Goal: Task Accomplishment & Management: Use online tool/utility

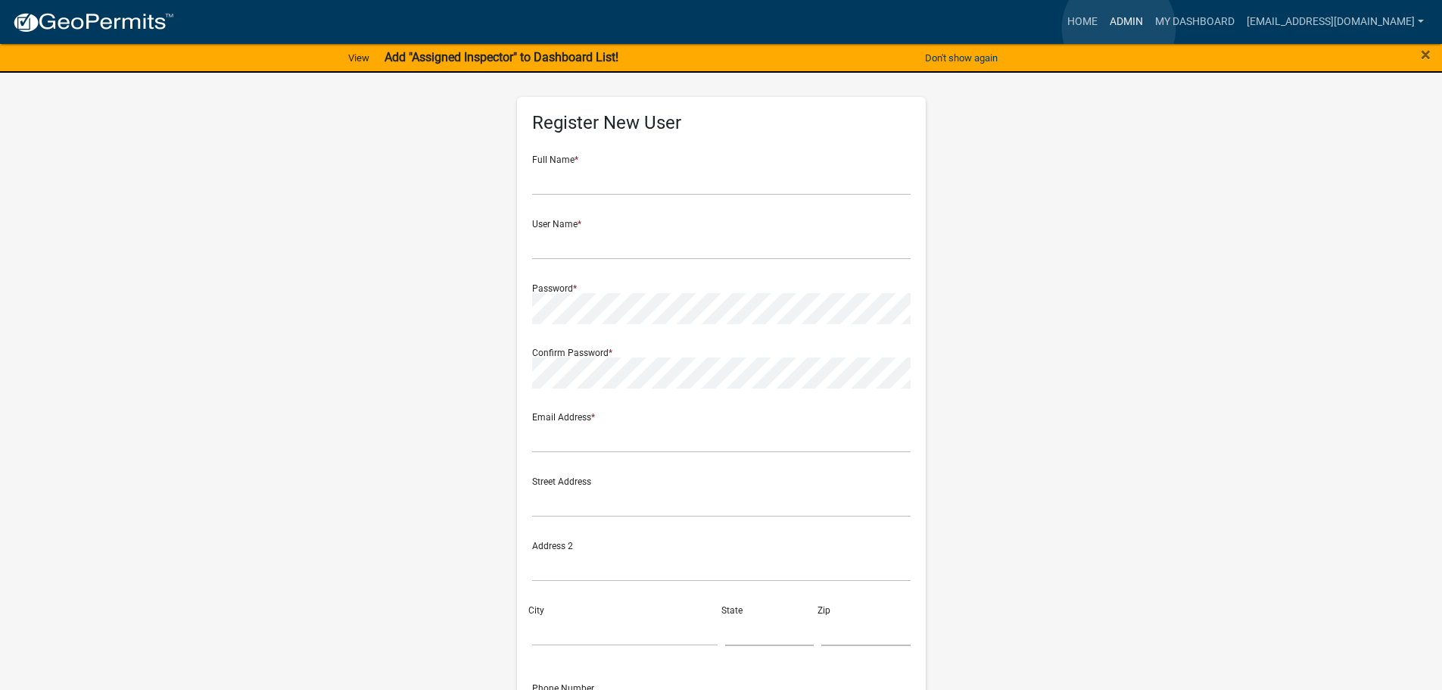
click at [1119, 28] on link "Admin" at bounding box center [1126, 22] width 45 height 29
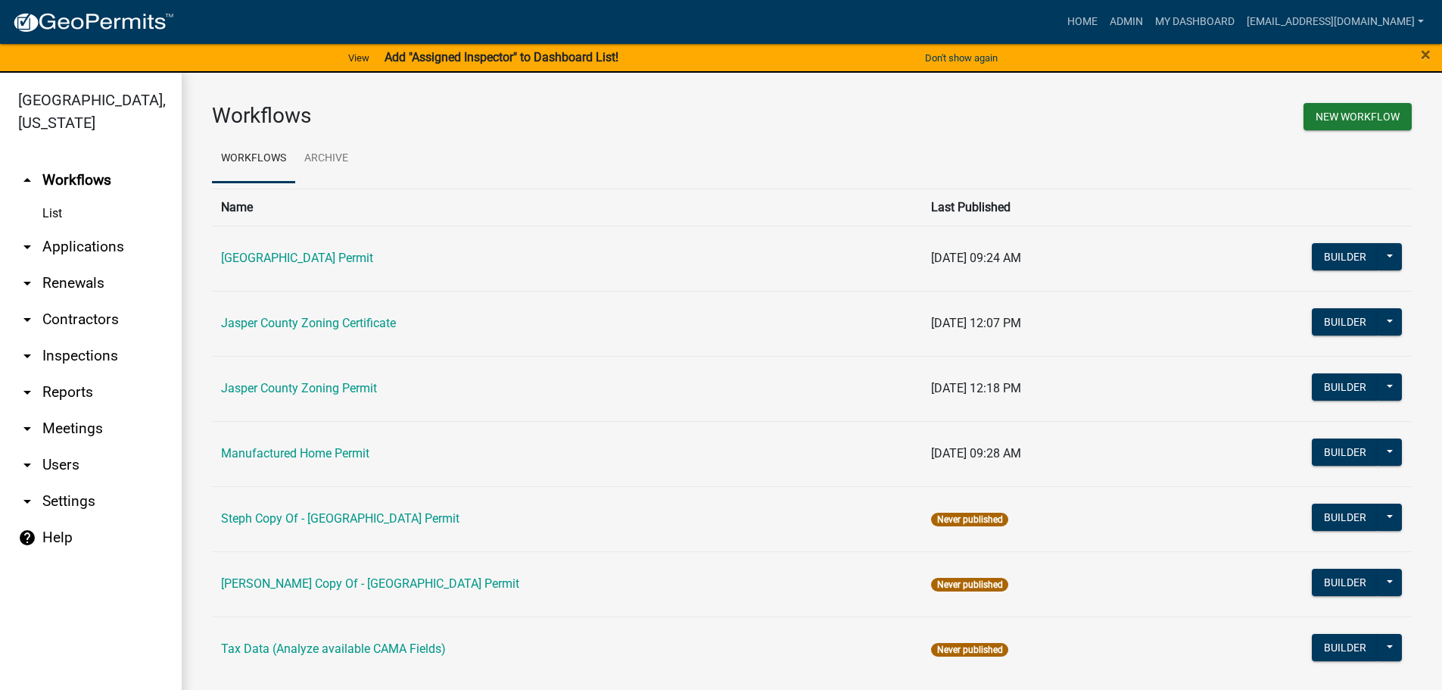
click at [87, 254] on link "arrow_drop_down Applications" at bounding box center [91, 247] width 182 height 36
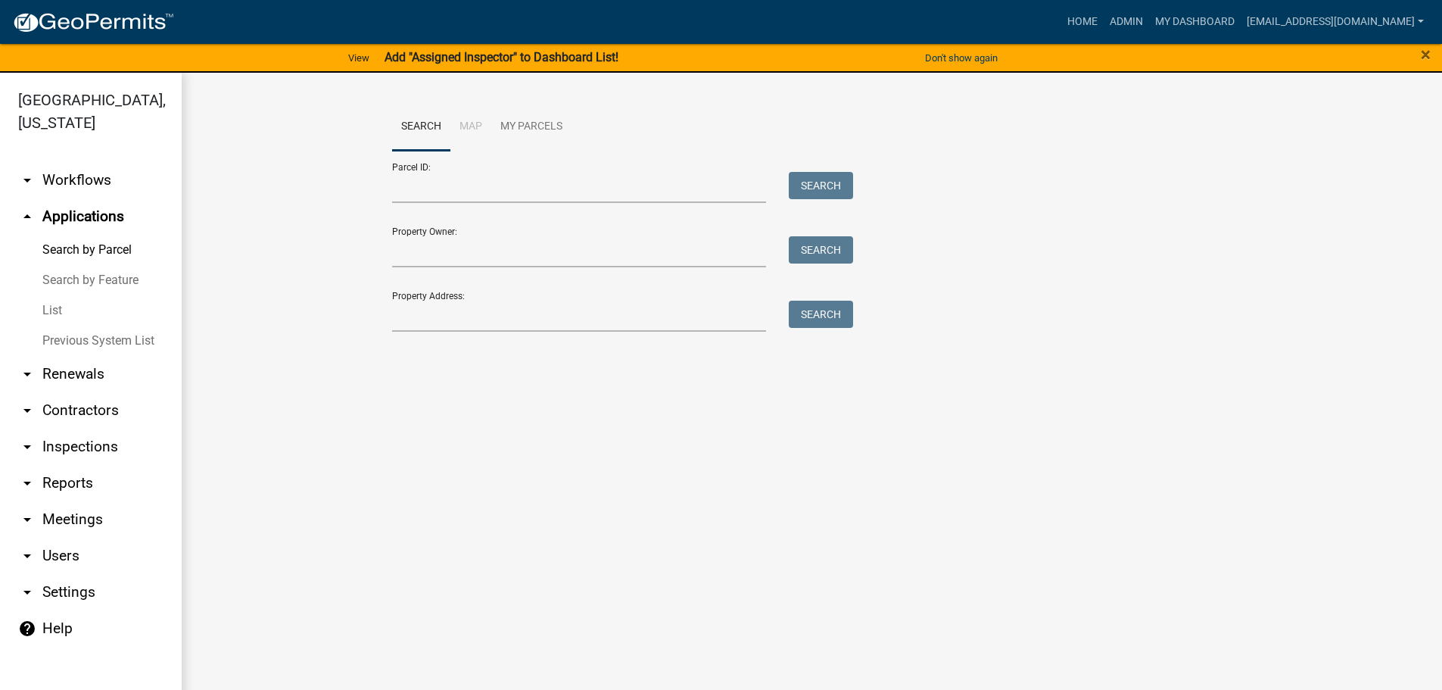
click at [58, 310] on link "List" at bounding box center [91, 310] width 182 height 30
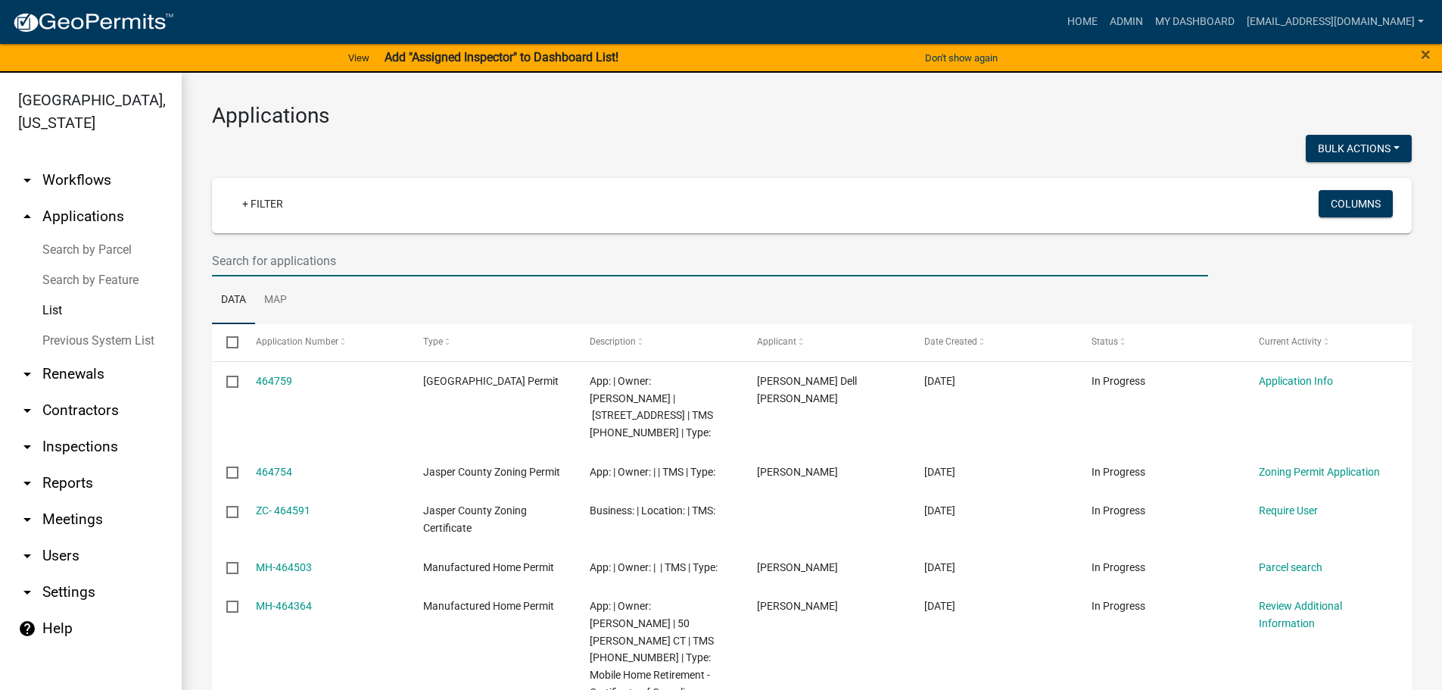
click at [452, 252] on input "text" at bounding box center [710, 260] width 996 height 31
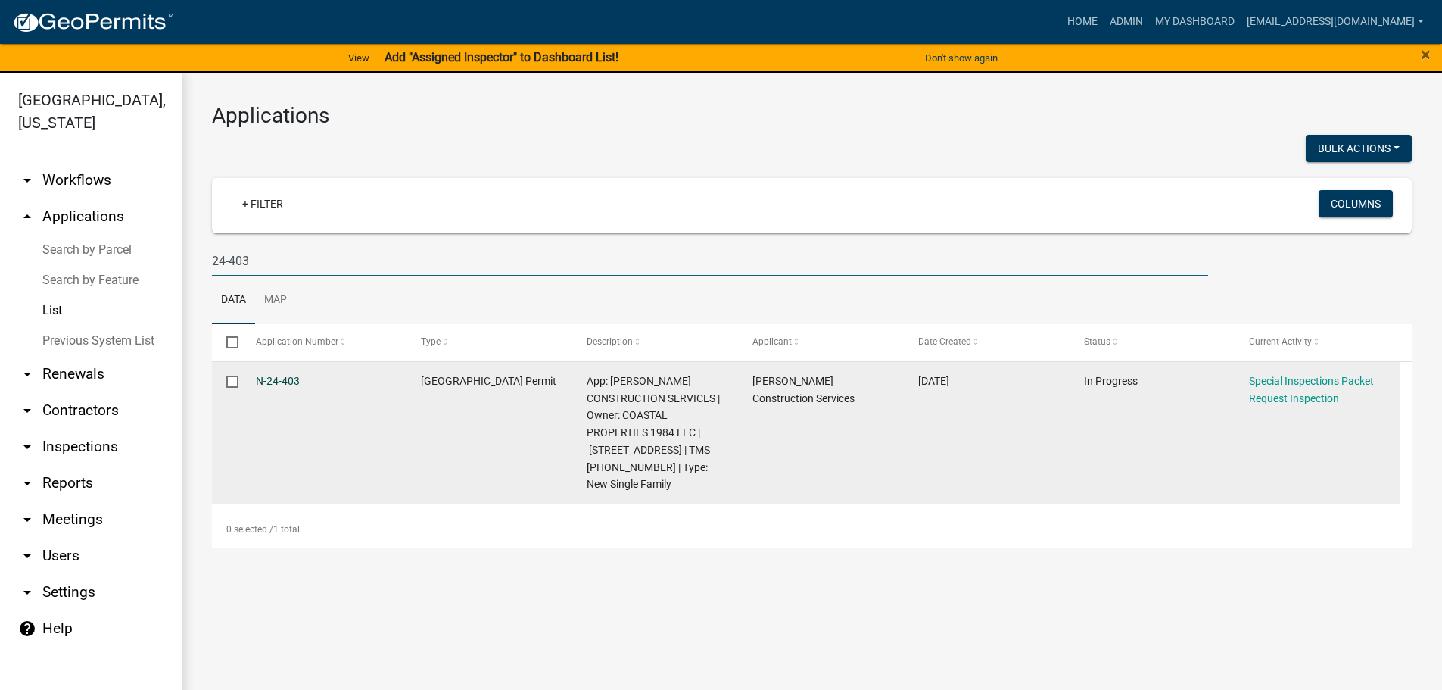
type input "24-403"
click at [280, 380] on link "N-24-403" at bounding box center [278, 381] width 44 height 12
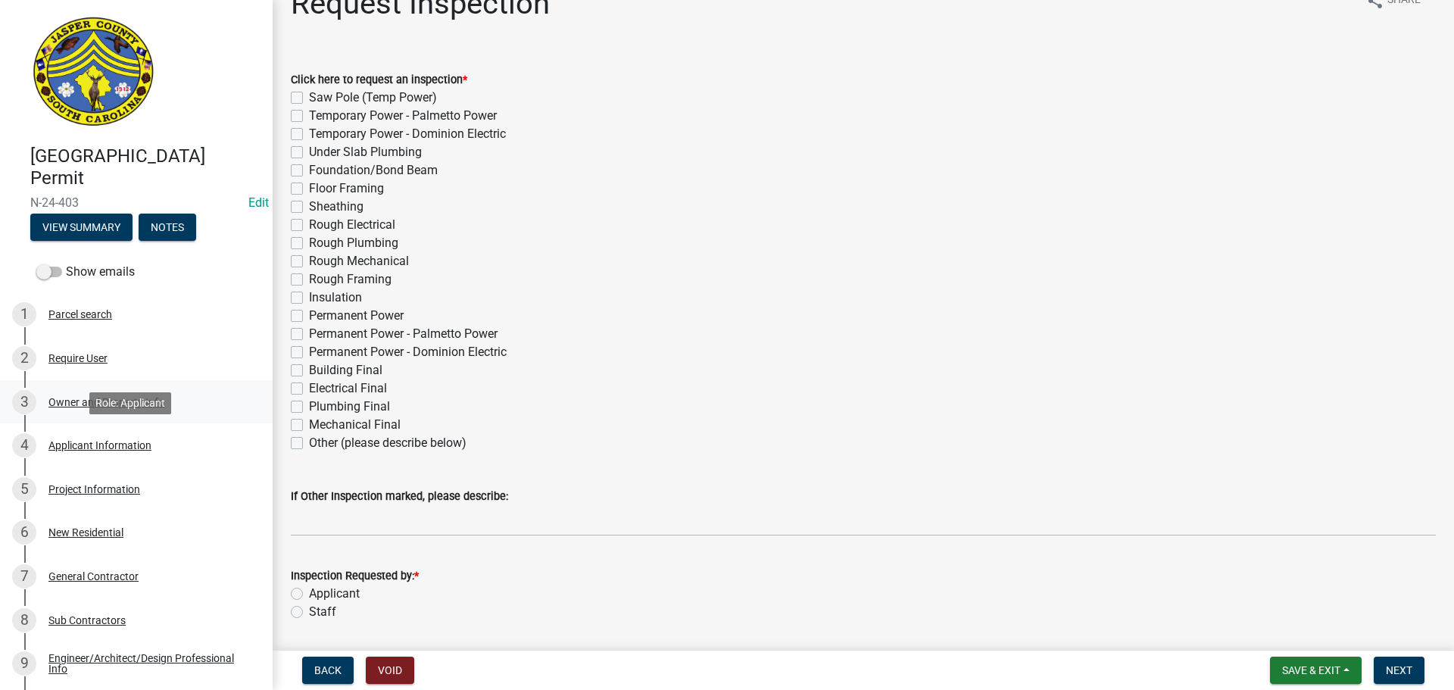
scroll to position [6, 0]
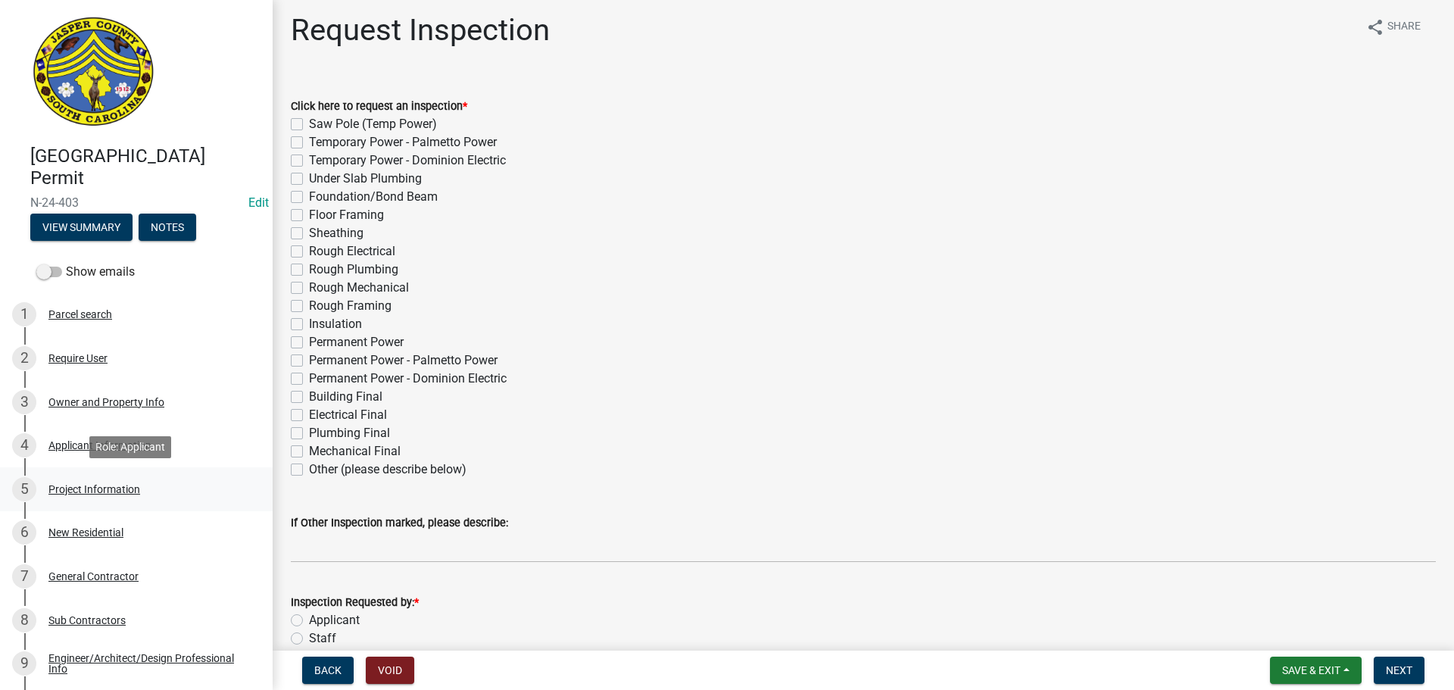
click at [86, 491] on div "Project Information" at bounding box center [94, 489] width 92 height 11
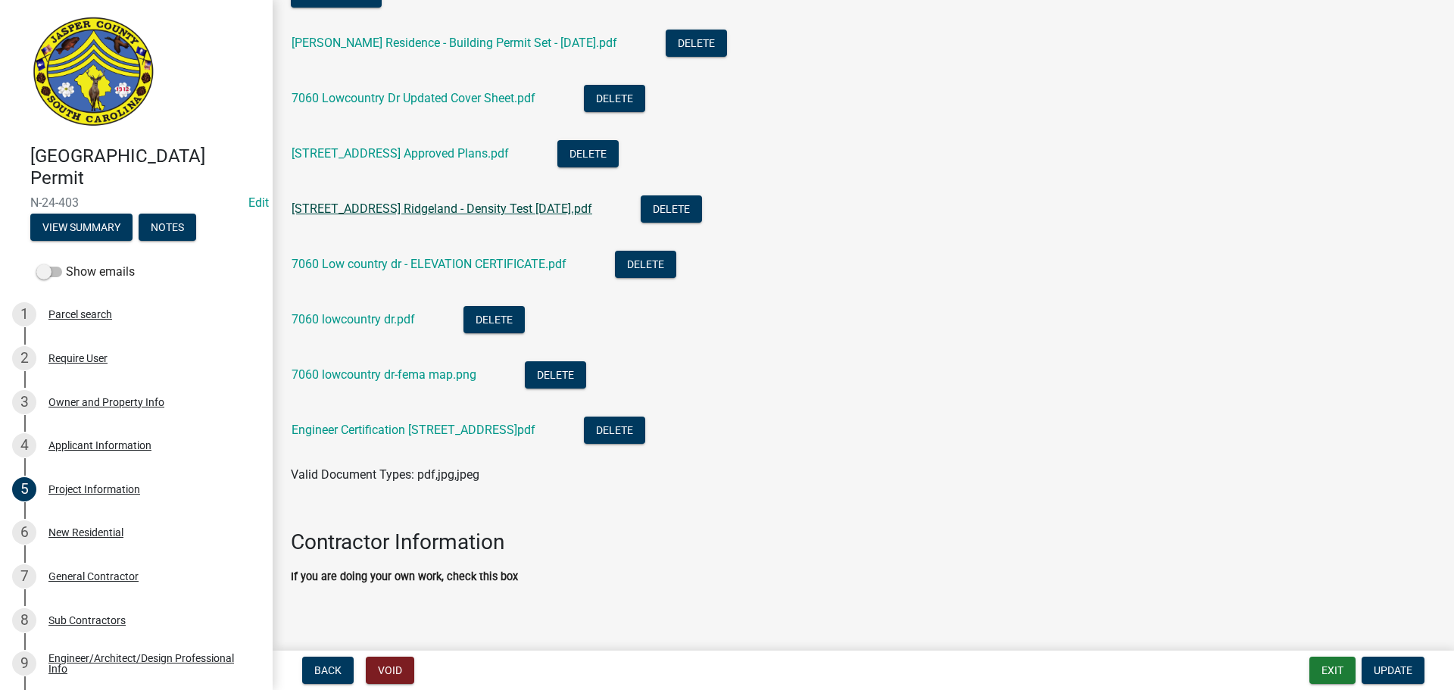
scroll to position [1172, 0]
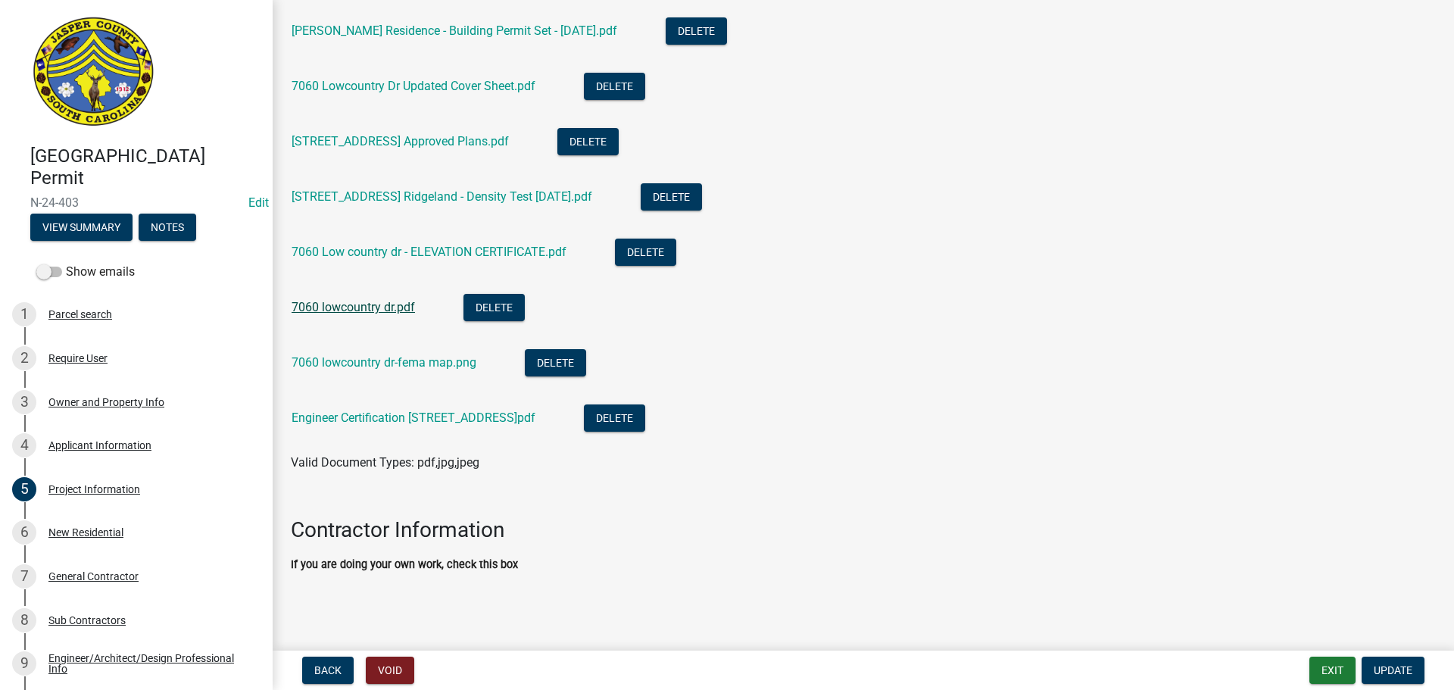
click at [367, 310] on link "7060 lowcountry dr.pdf" at bounding box center [352, 307] width 123 height 14
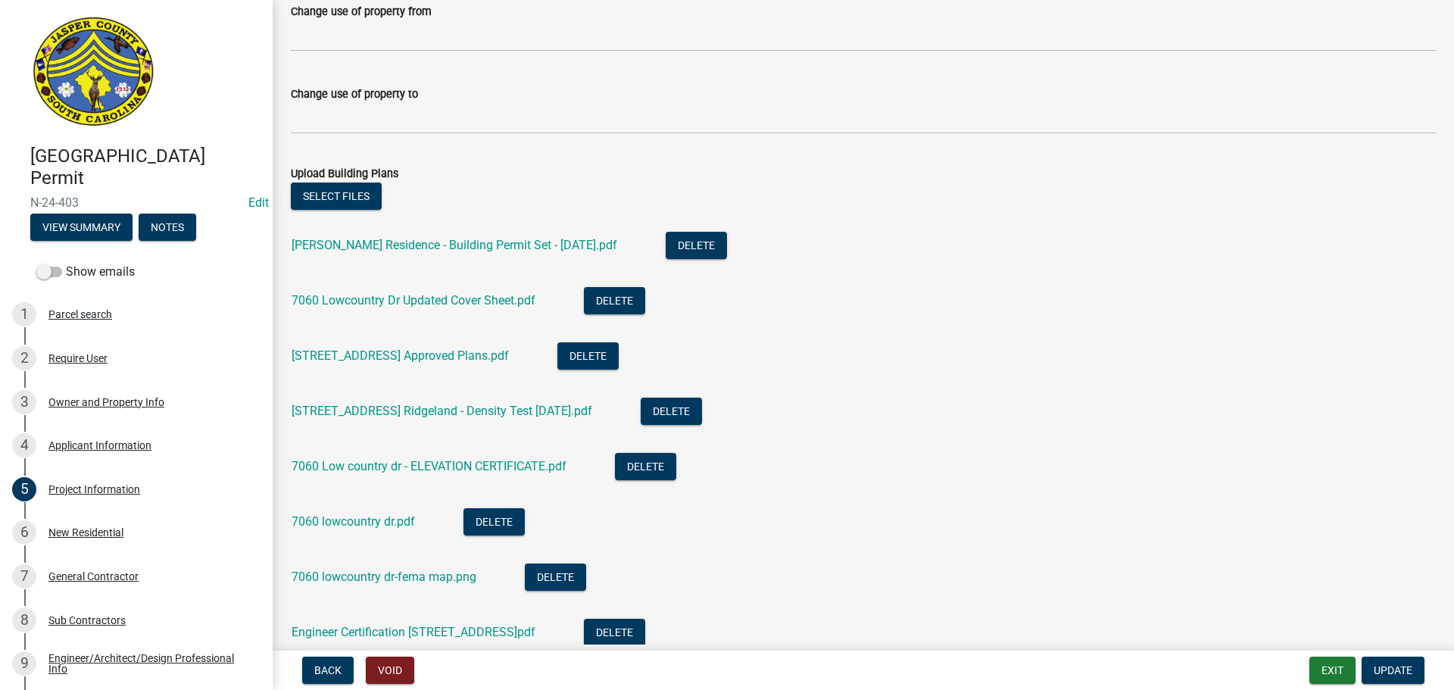
scroll to position [945, 0]
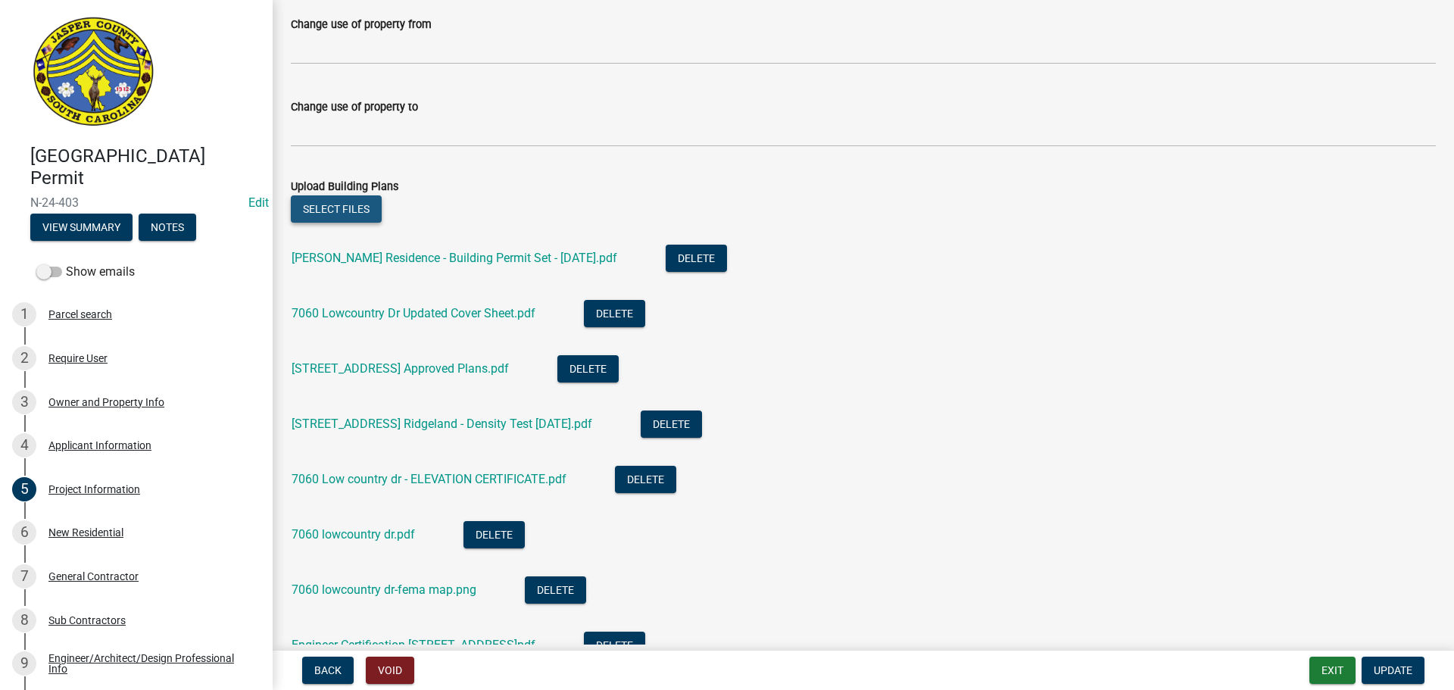
click at [357, 212] on button "Select files" at bounding box center [336, 208] width 91 height 27
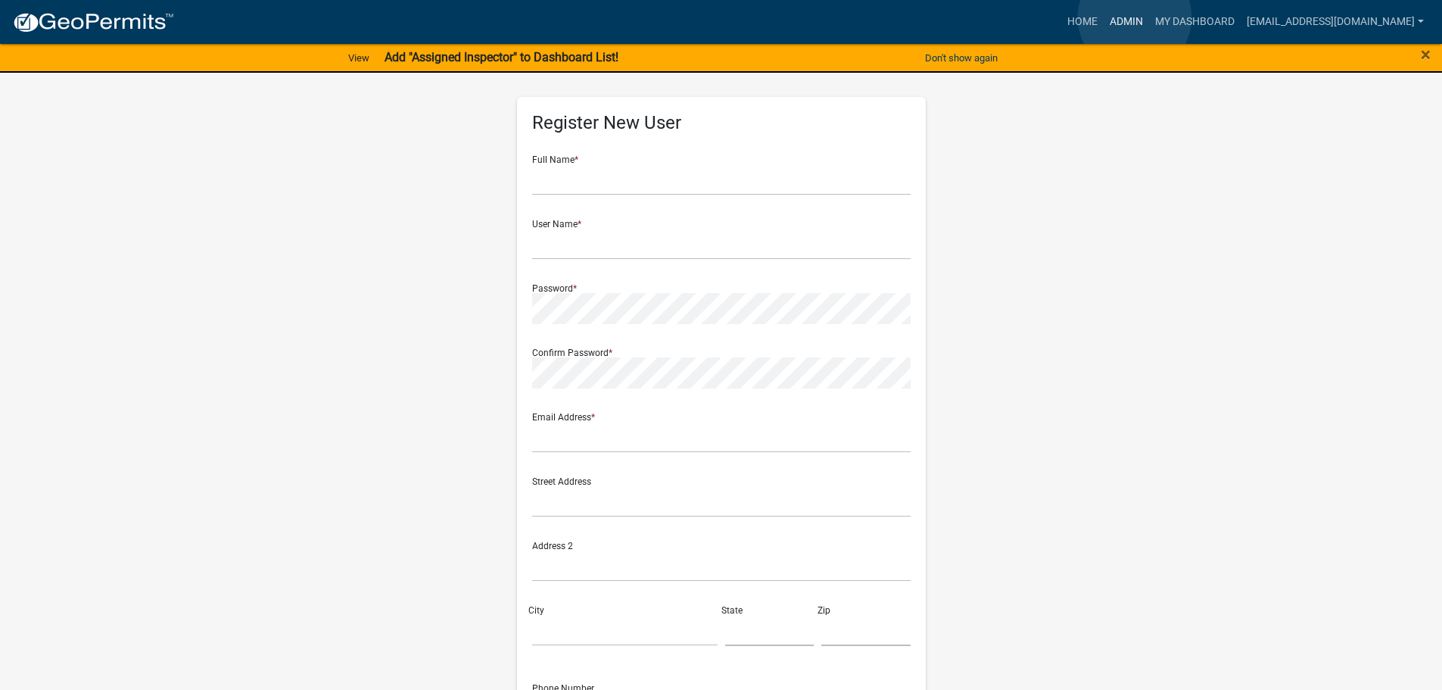
click at [1134, 17] on link "Admin" at bounding box center [1126, 22] width 45 height 29
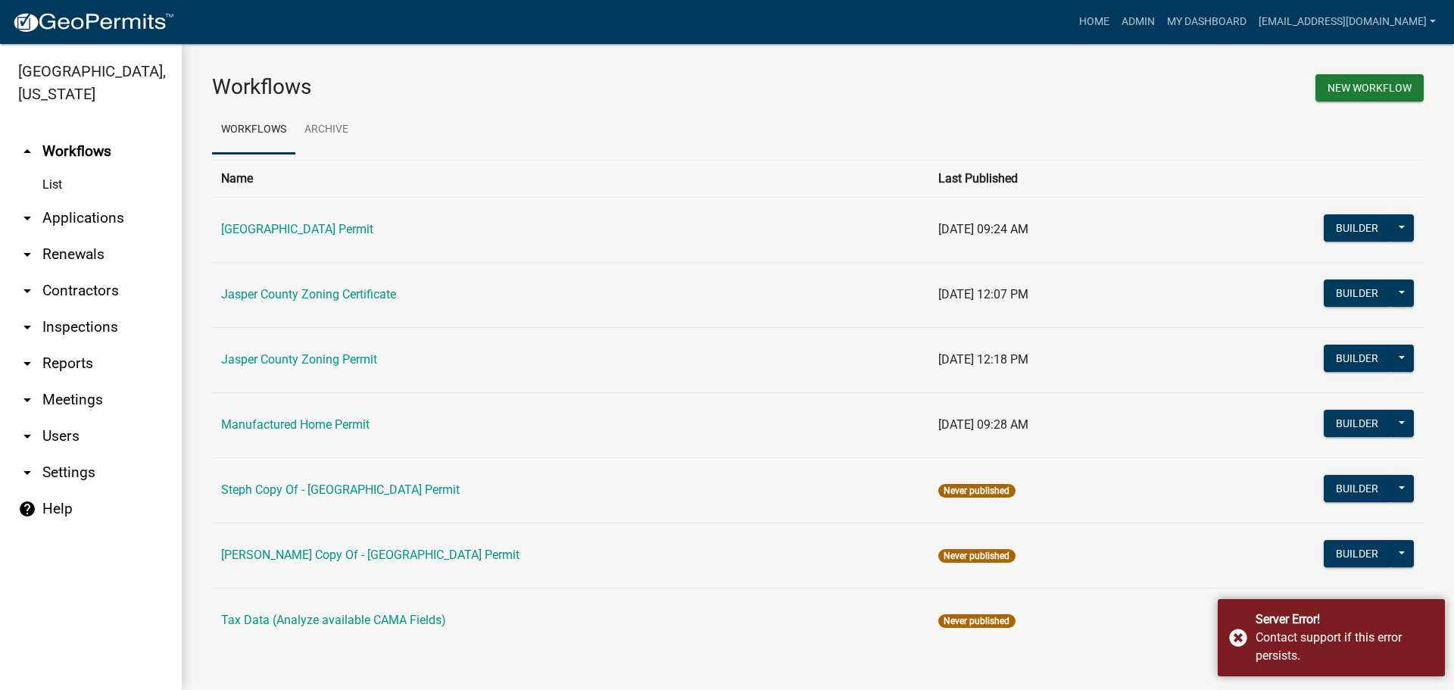
click at [84, 227] on link "arrow_drop_down Applications" at bounding box center [91, 218] width 182 height 36
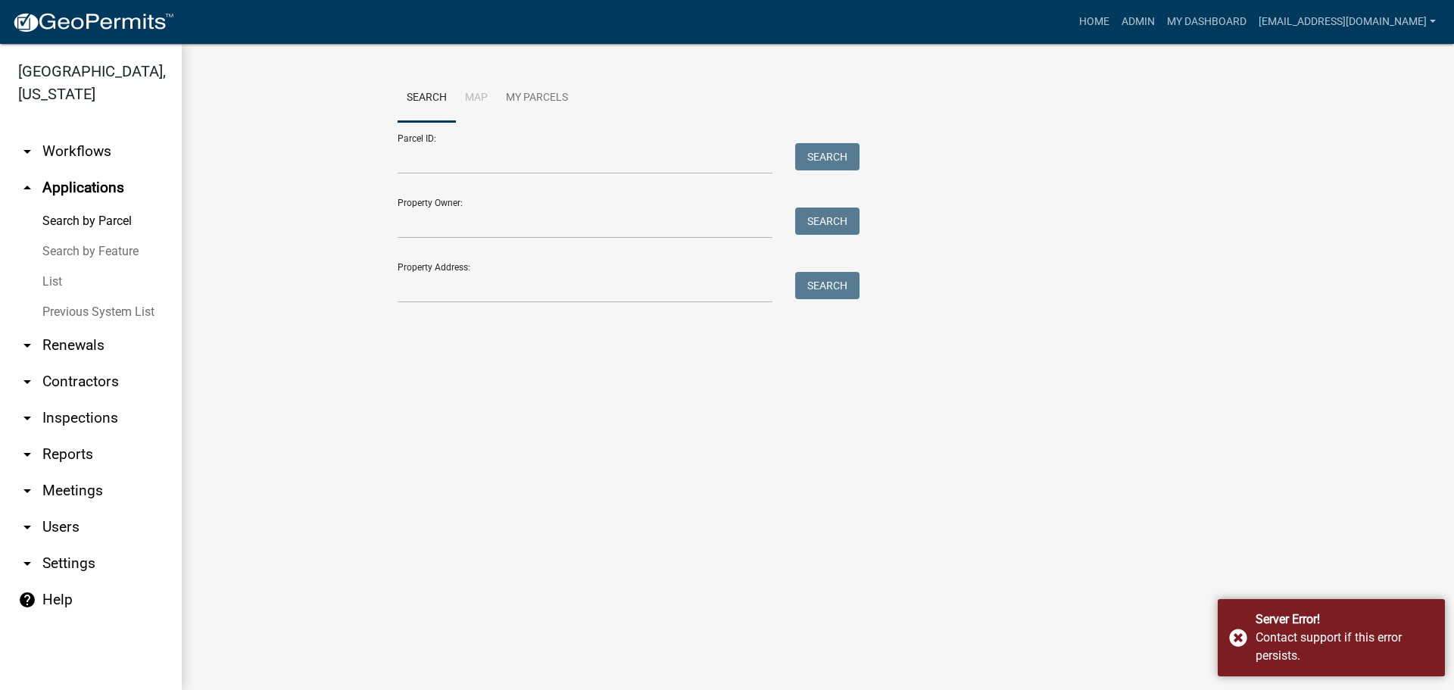
click at [61, 279] on link "List" at bounding box center [91, 282] width 182 height 30
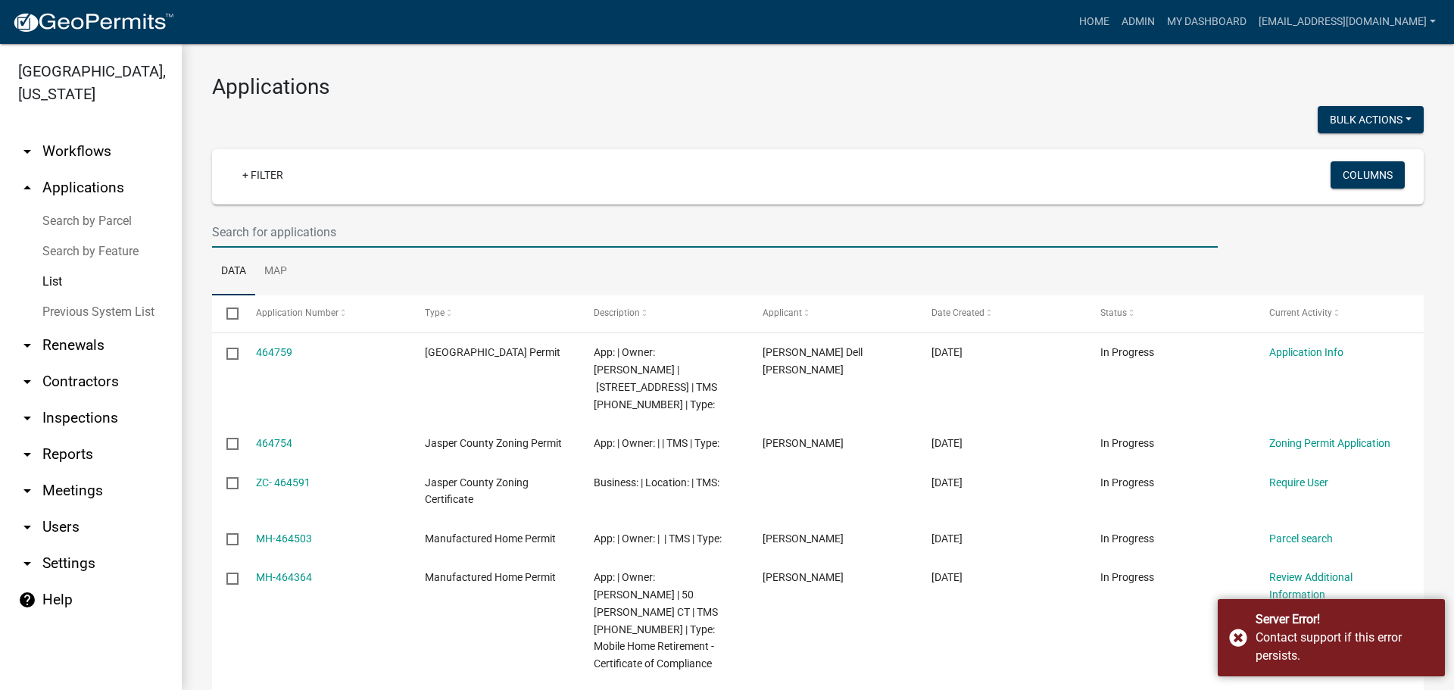
click at [426, 228] on input "text" at bounding box center [714, 232] width 1005 height 31
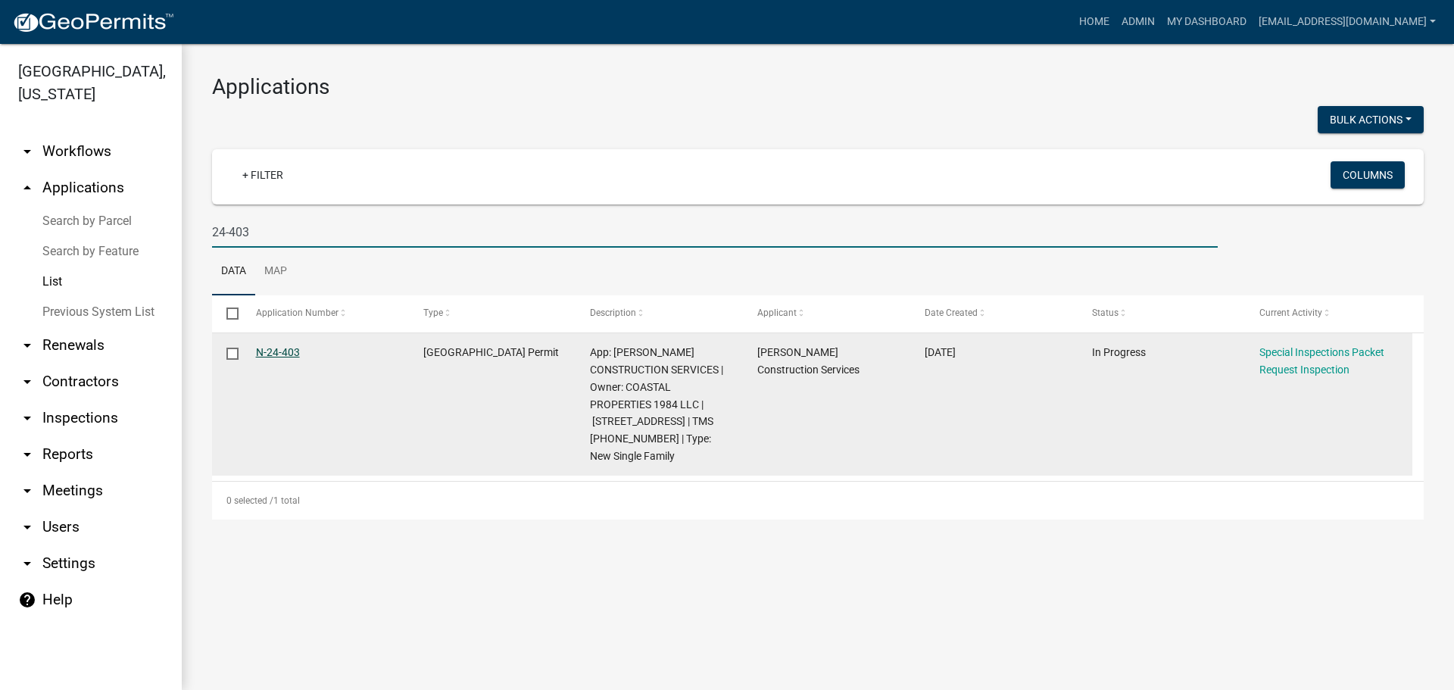
type input "24-403"
click at [276, 351] on link "N-24-403" at bounding box center [278, 352] width 44 height 12
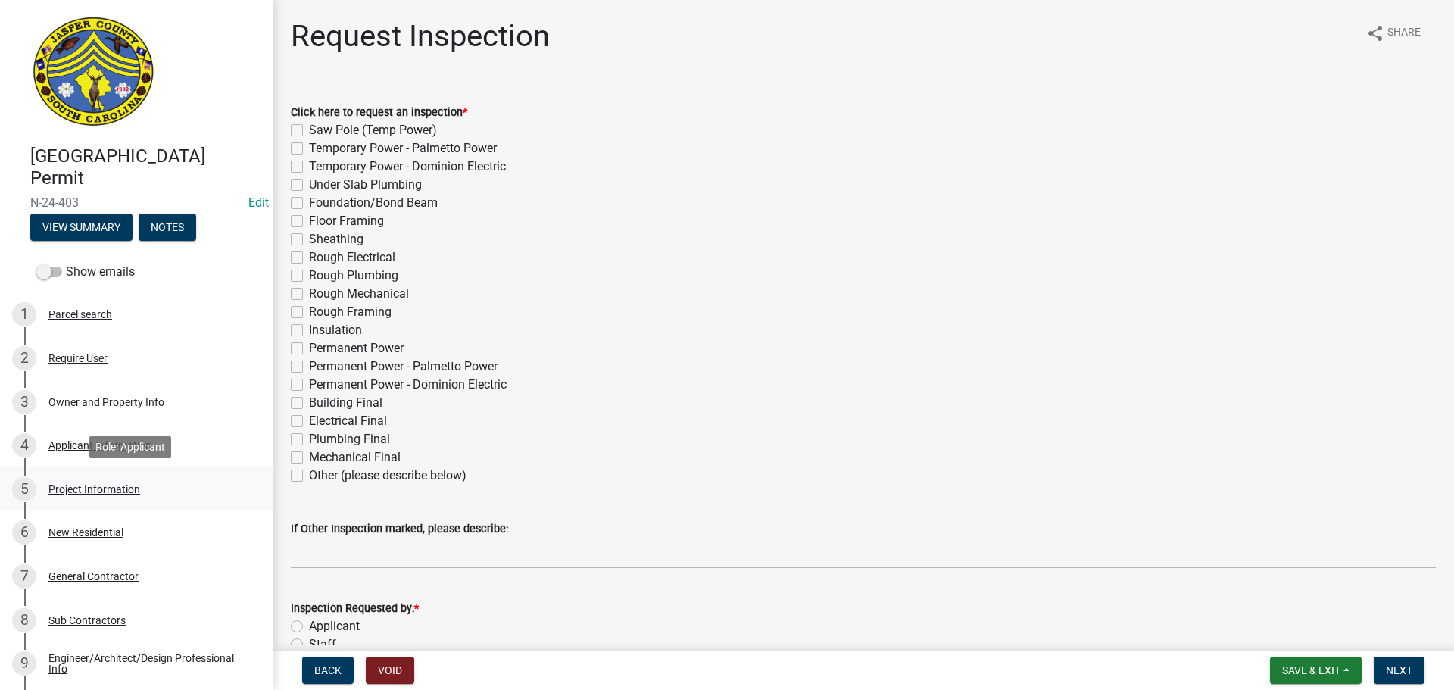
click at [79, 479] on div "5 Project Information" at bounding box center [130, 489] width 236 height 24
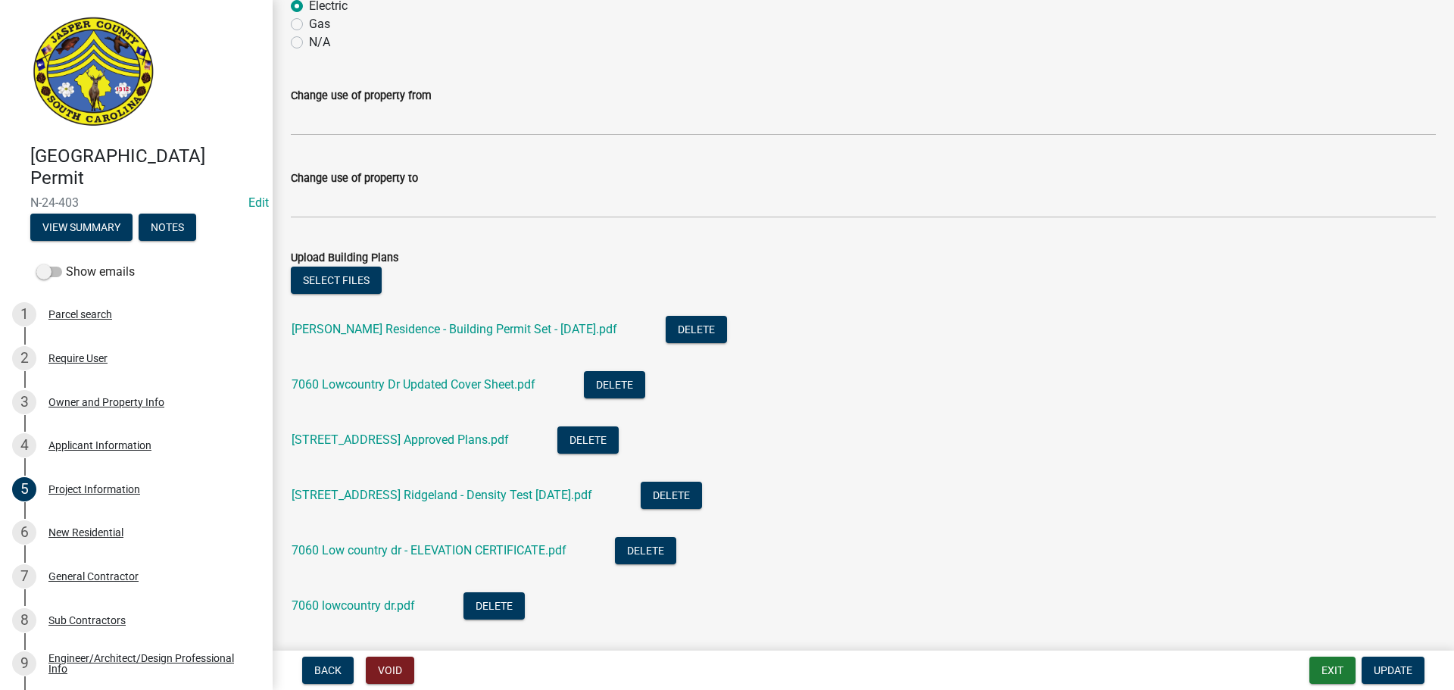
scroll to position [833, 0]
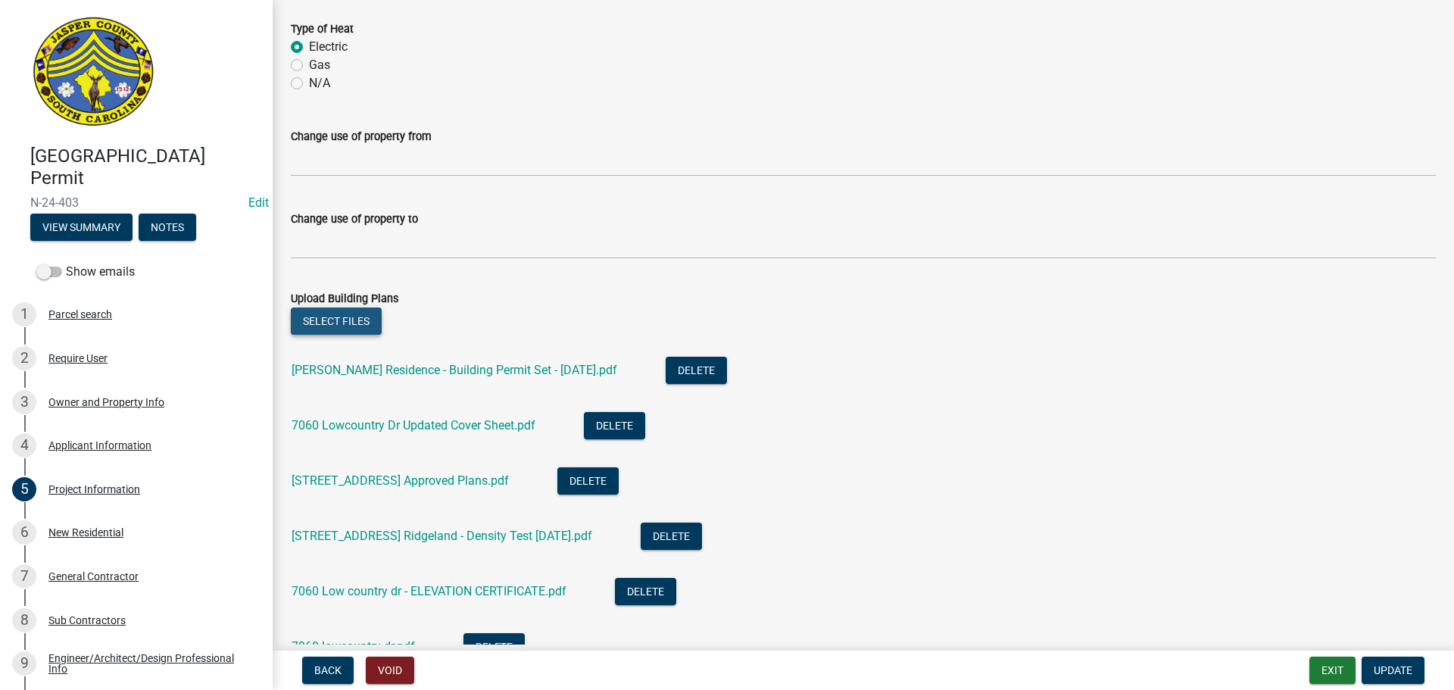
click at [320, 313] on button "Select files" at bounding box center [336, 320] width 91 height 27
click at [331, 317] on button "Select files" at bounding box center [336, 320] width 91 height 27
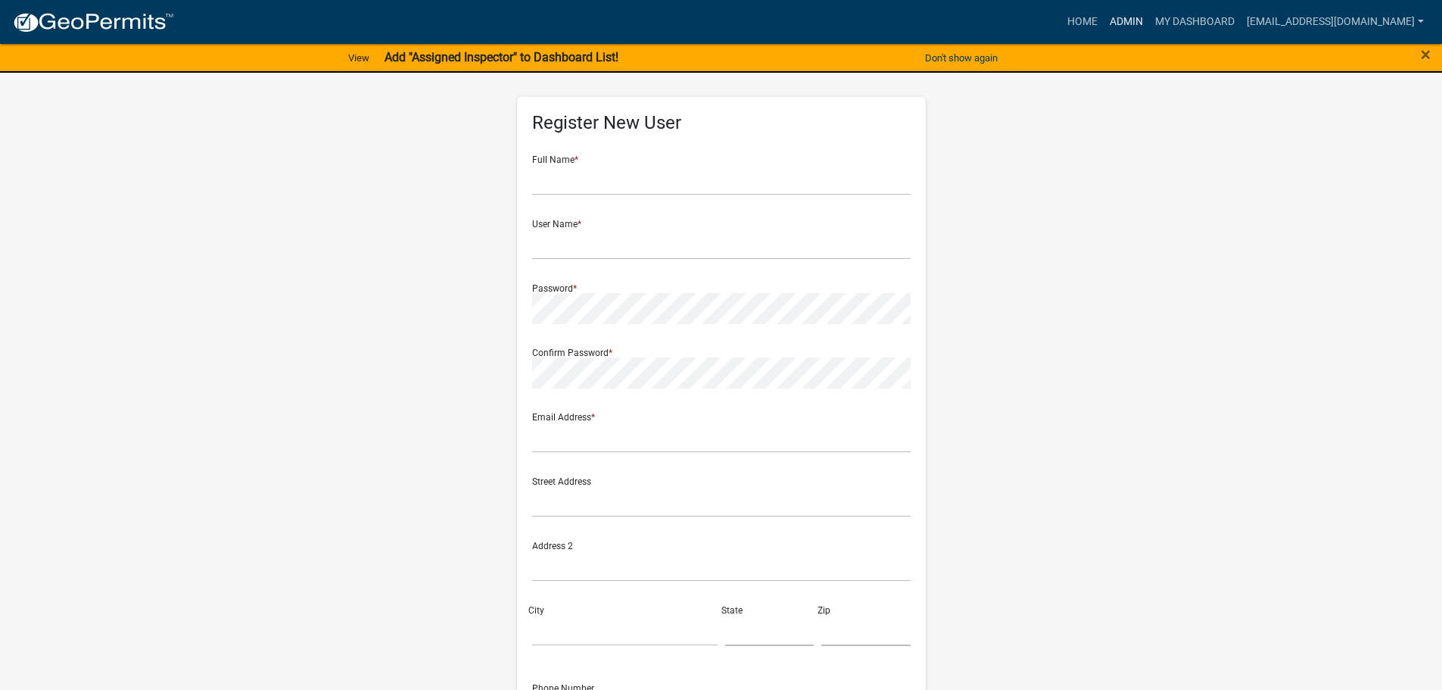
click at [1133, 23] on link "Admin" at bounding box center [1126, 22] width 45 height 29
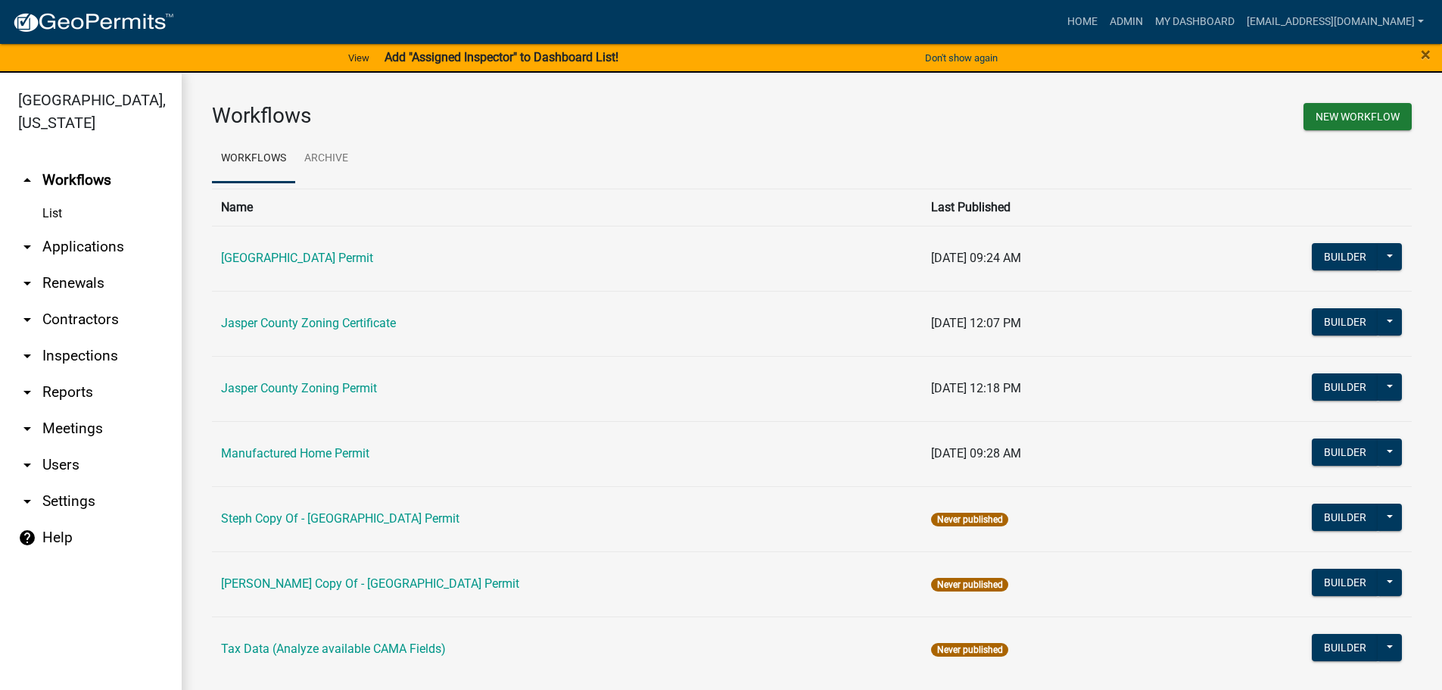
click at [107, 247] on link "arrow_drop_down Applications" at bounding box center [91, 247] width 182 height 36
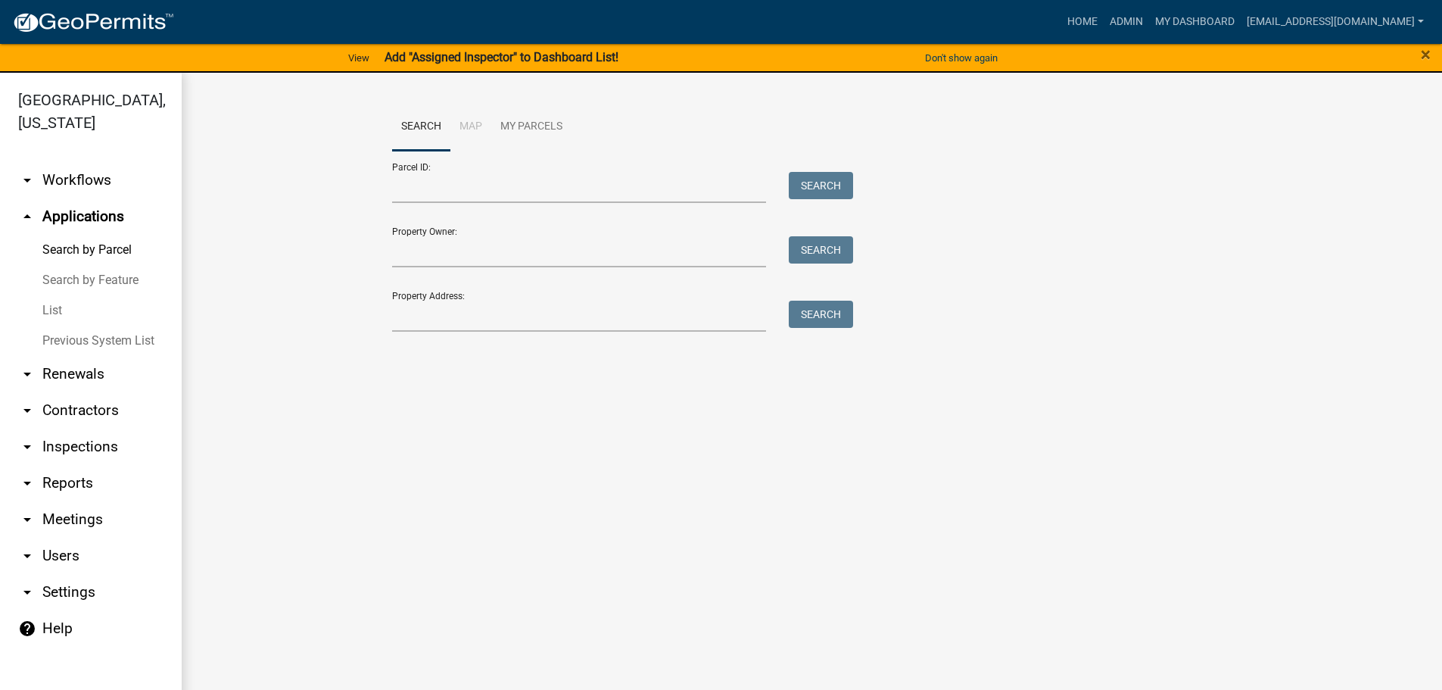
click at [57, 308] on link "List" at bounding box center [91, 310] width 182 height 30
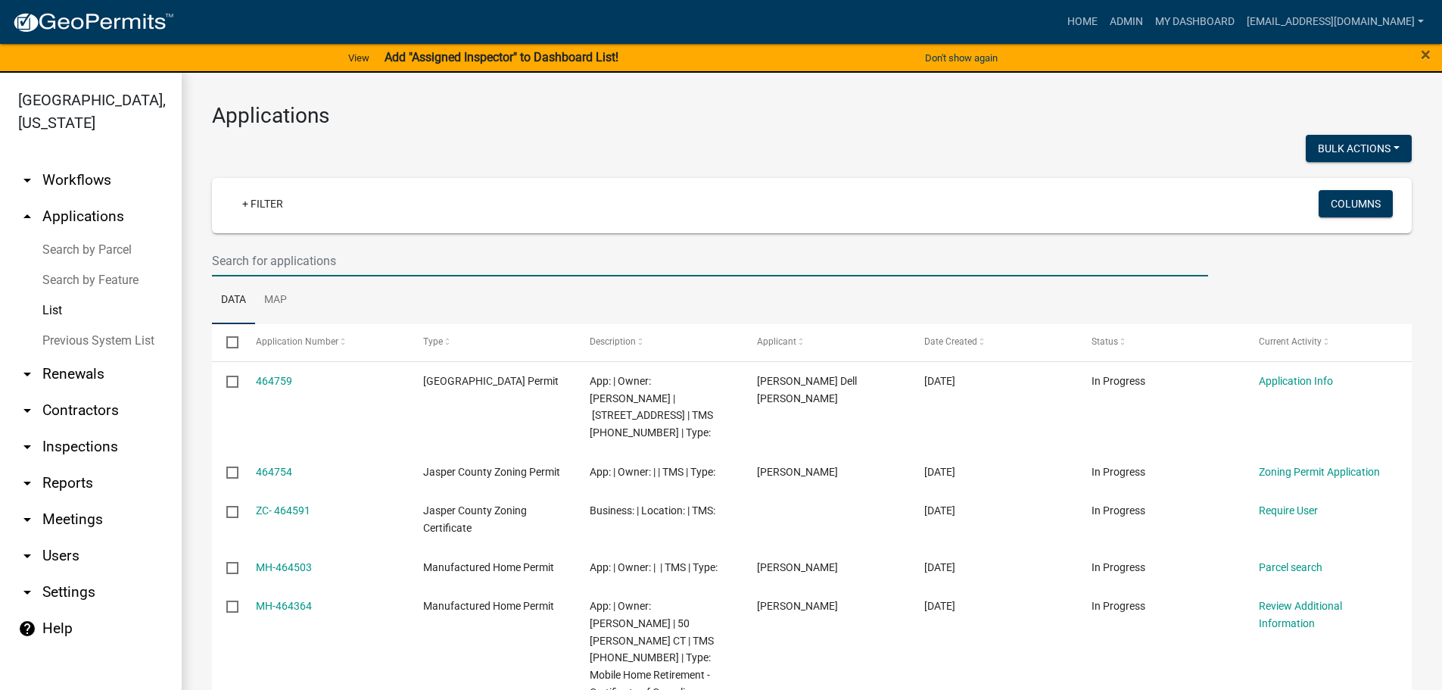
click at [538, 260] on input "text" at bounding box center [710, 260] width 996 height 31
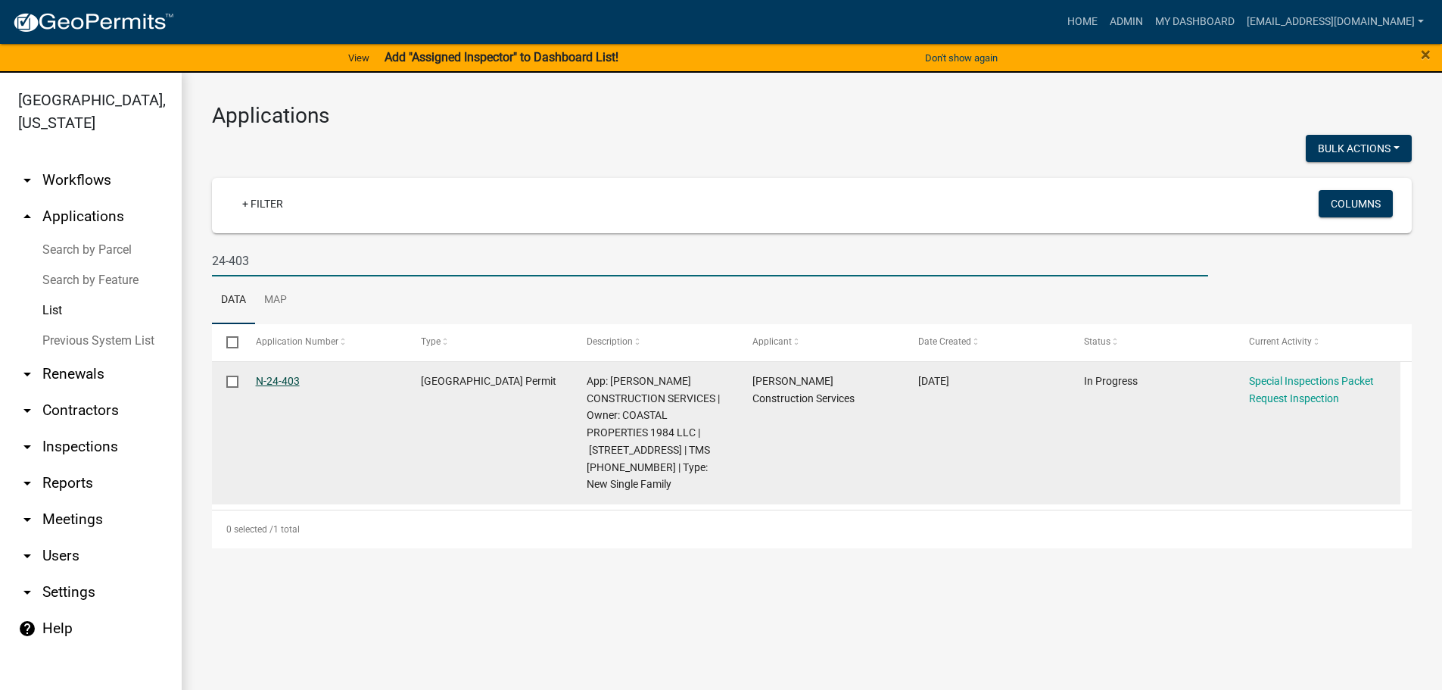
type input "24-403"
click at [273, 376] on link "N-24-403" at bounding box center [278, 381] width 44 height 12
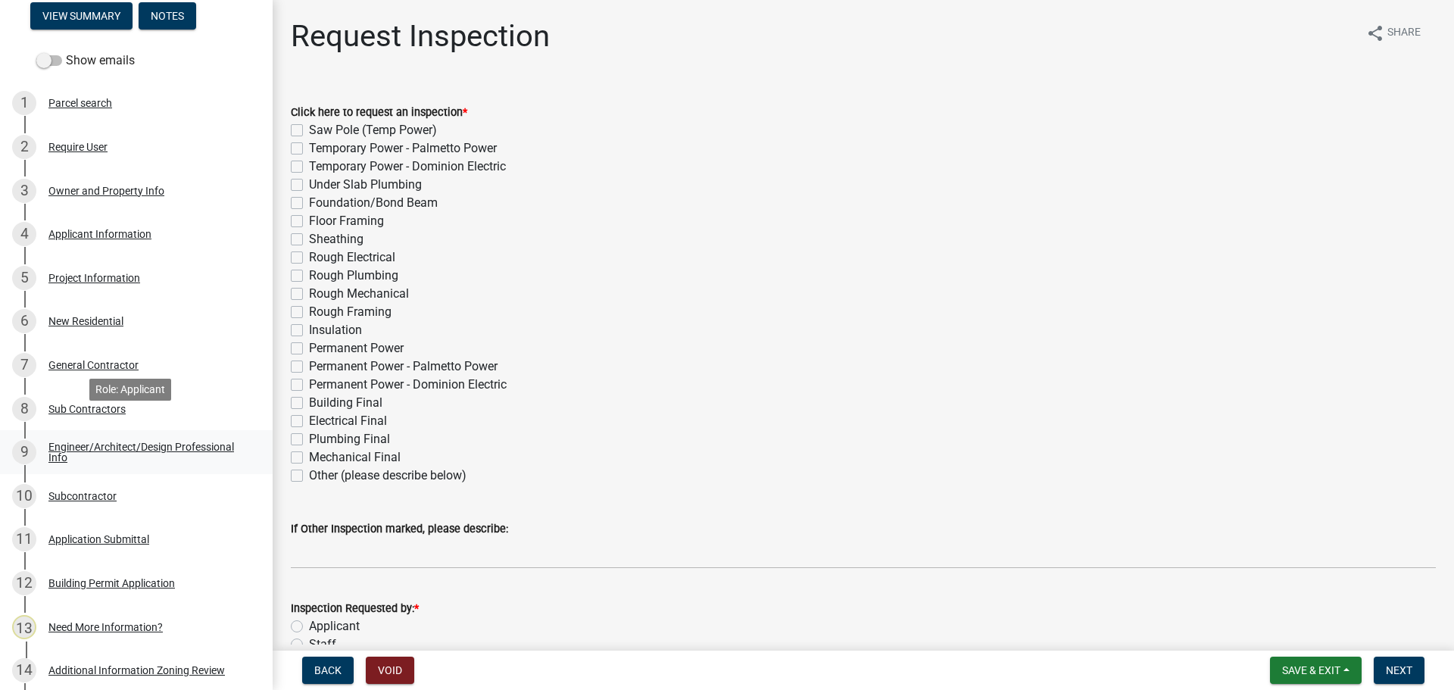
scroll to position [227, 0]
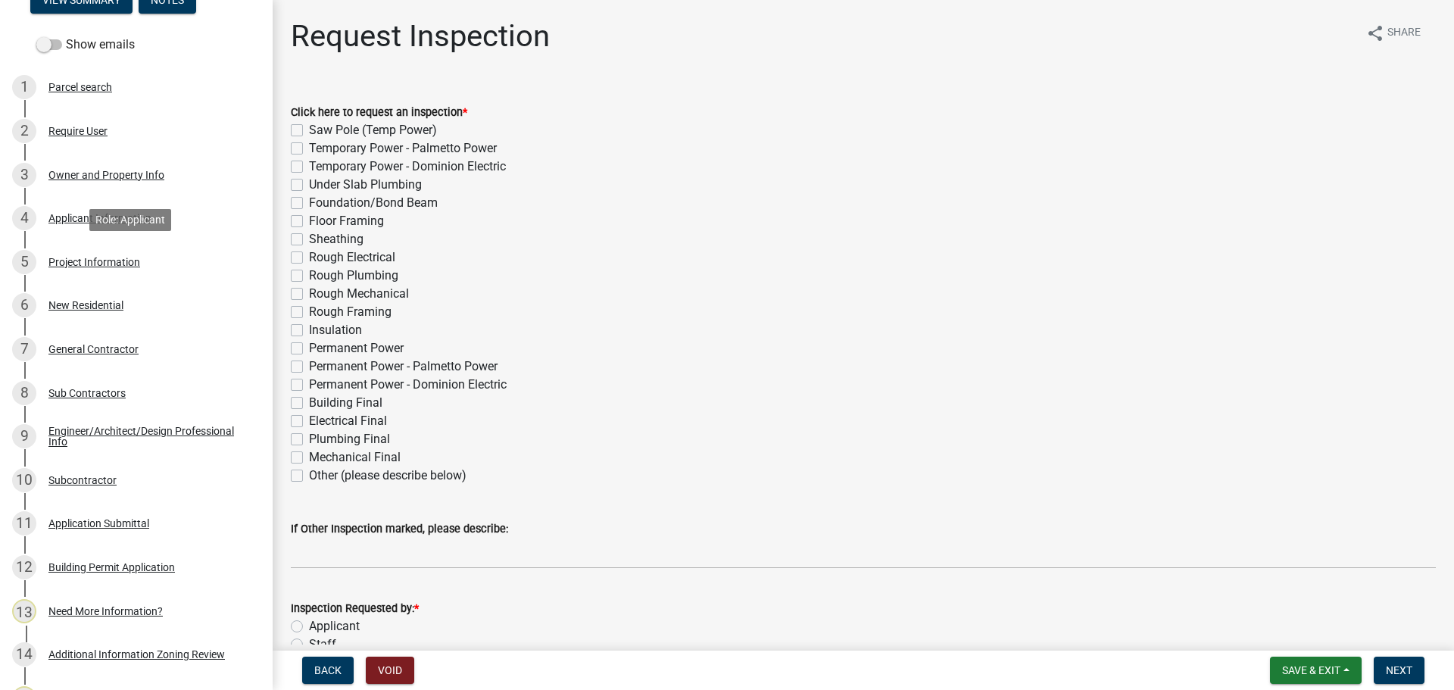
click at [124, 273] on div "5 Project Information" at bounding box center [130, 262] width 236 height 24
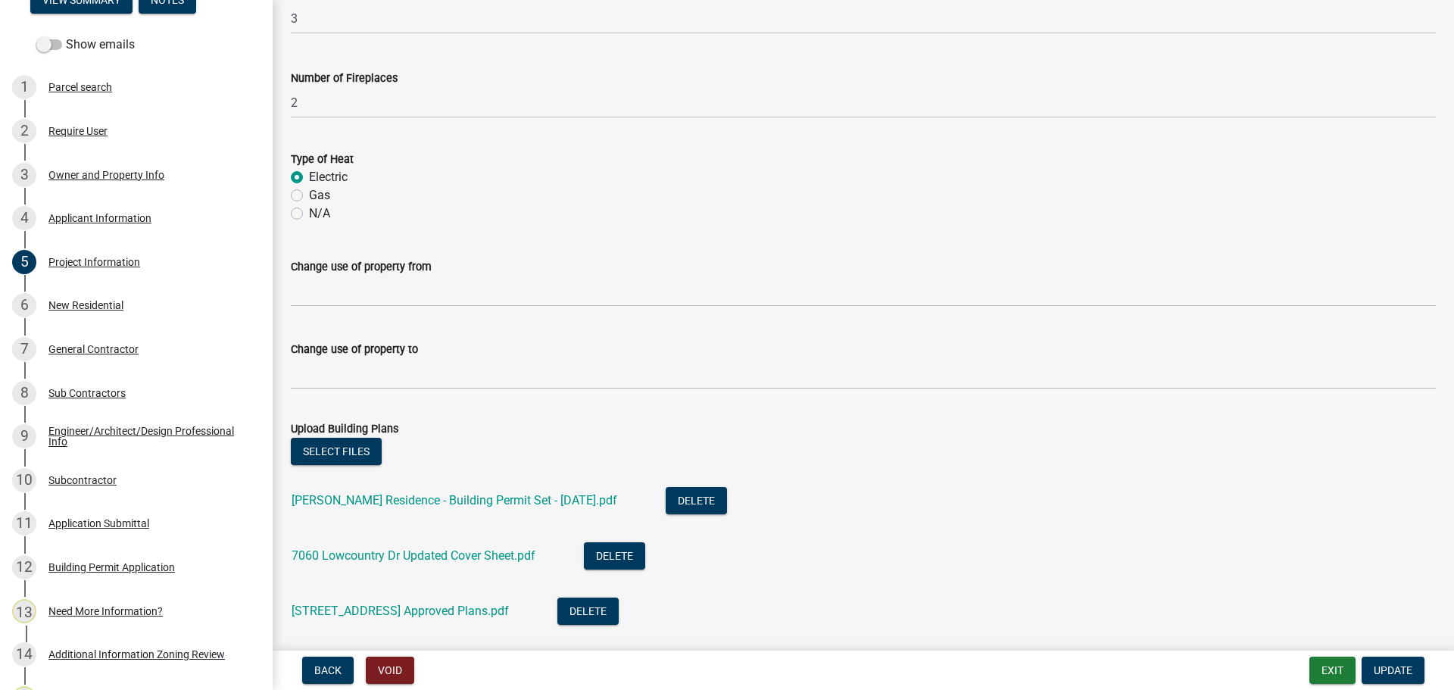
scroll to position [909, 0]
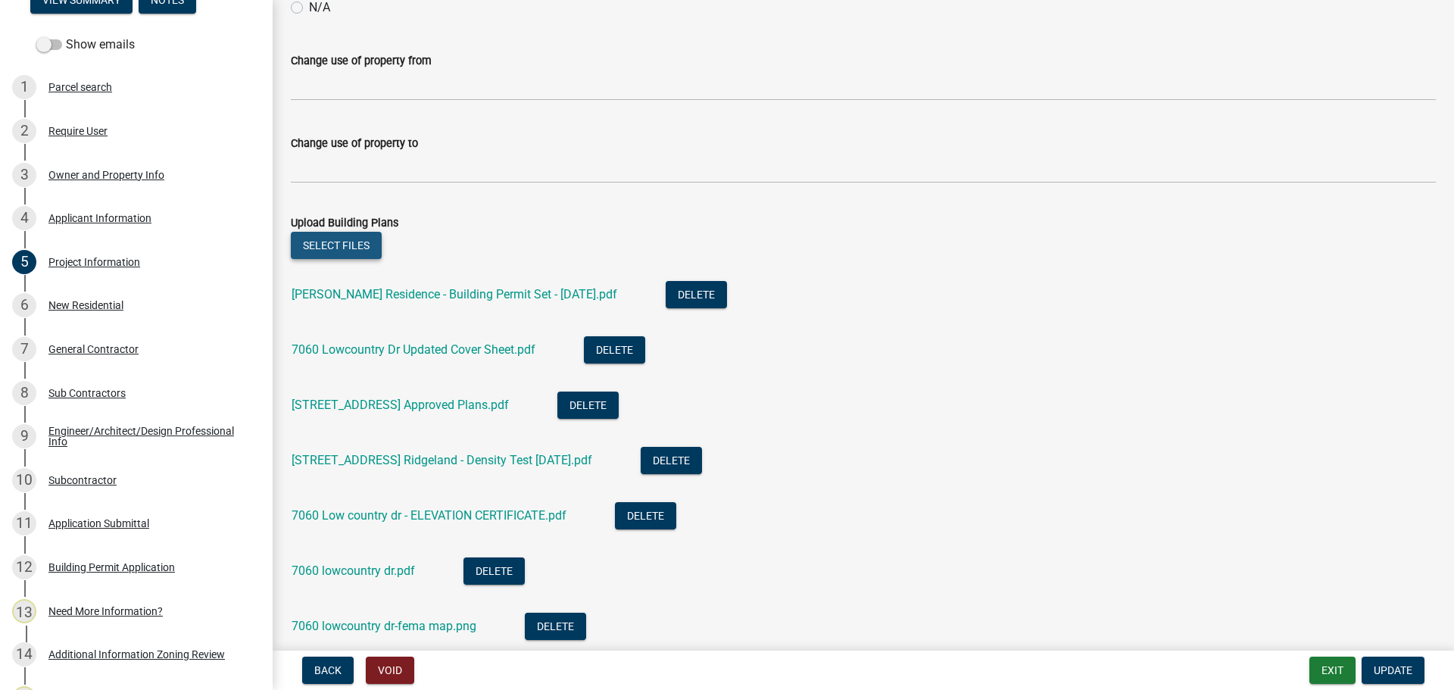
click at [341, 251] on button "Select files" at bounding box center [336, 245] width 91 height 27
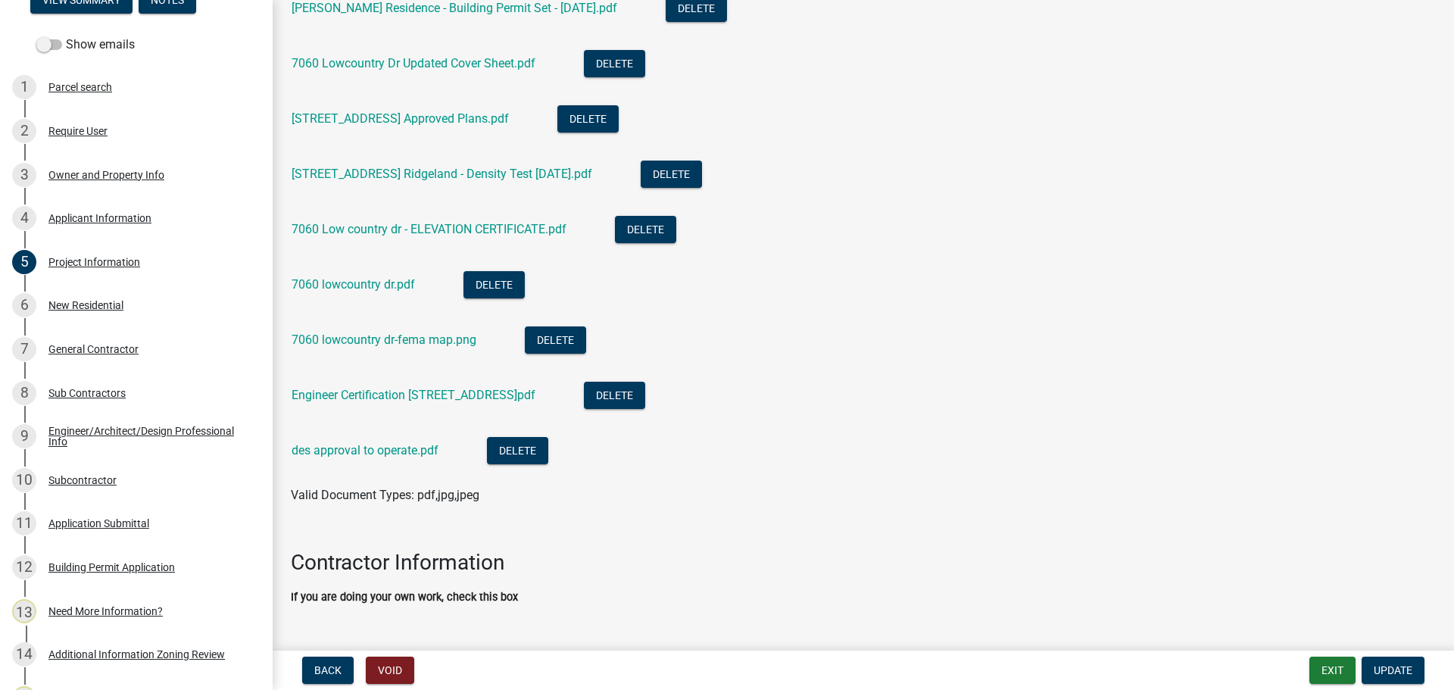
scroll to position [1211, 0]
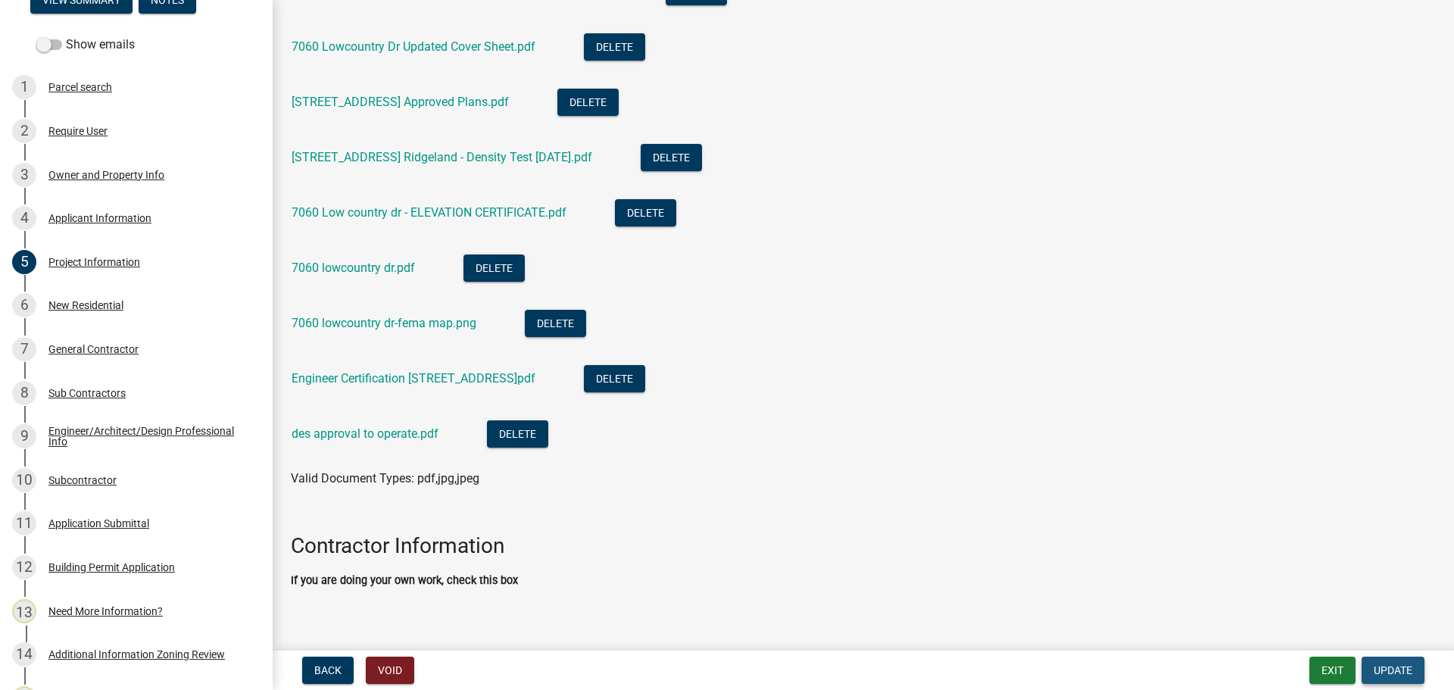
click at [1386, 662] on button "Update" at bounding box center [1392, 669] width 63 height 27
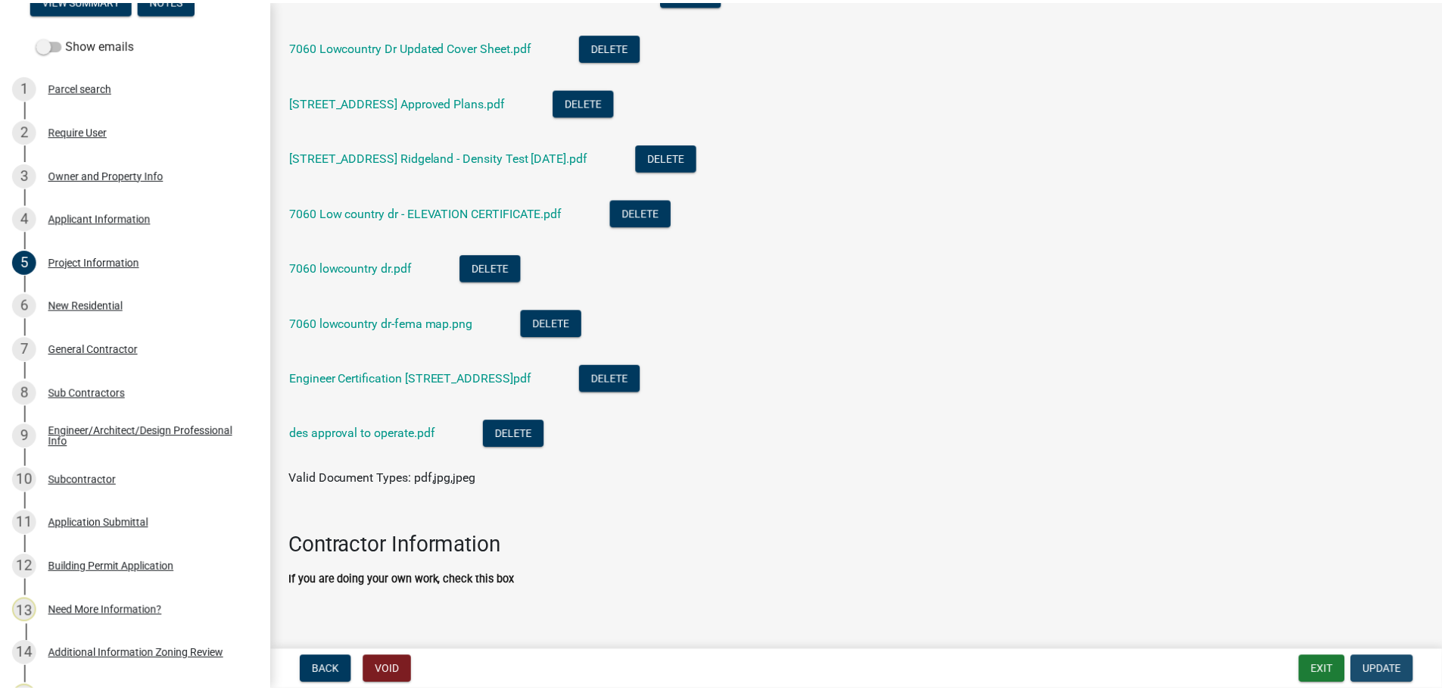
scroll to position [0, 0]
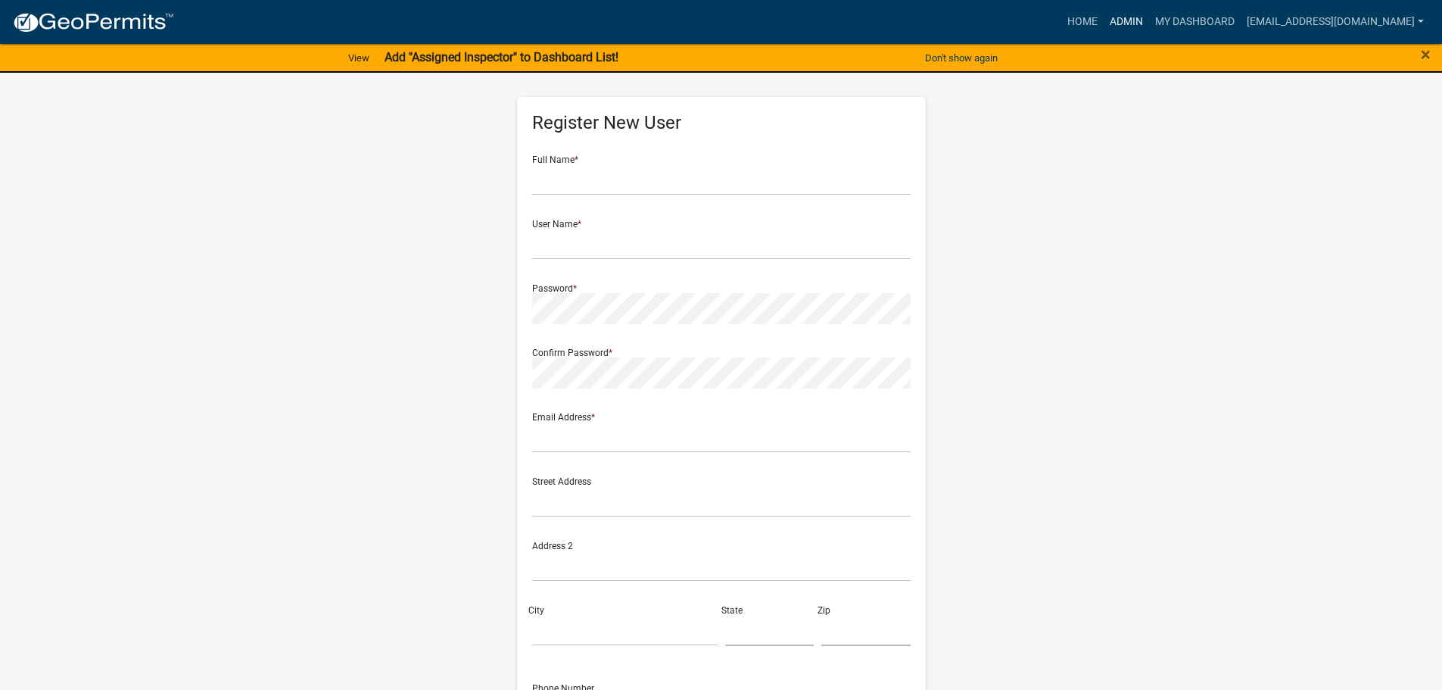
click at [1135, 21] on link "Admin" at bounding box center [1126, 22] width 45 height 29
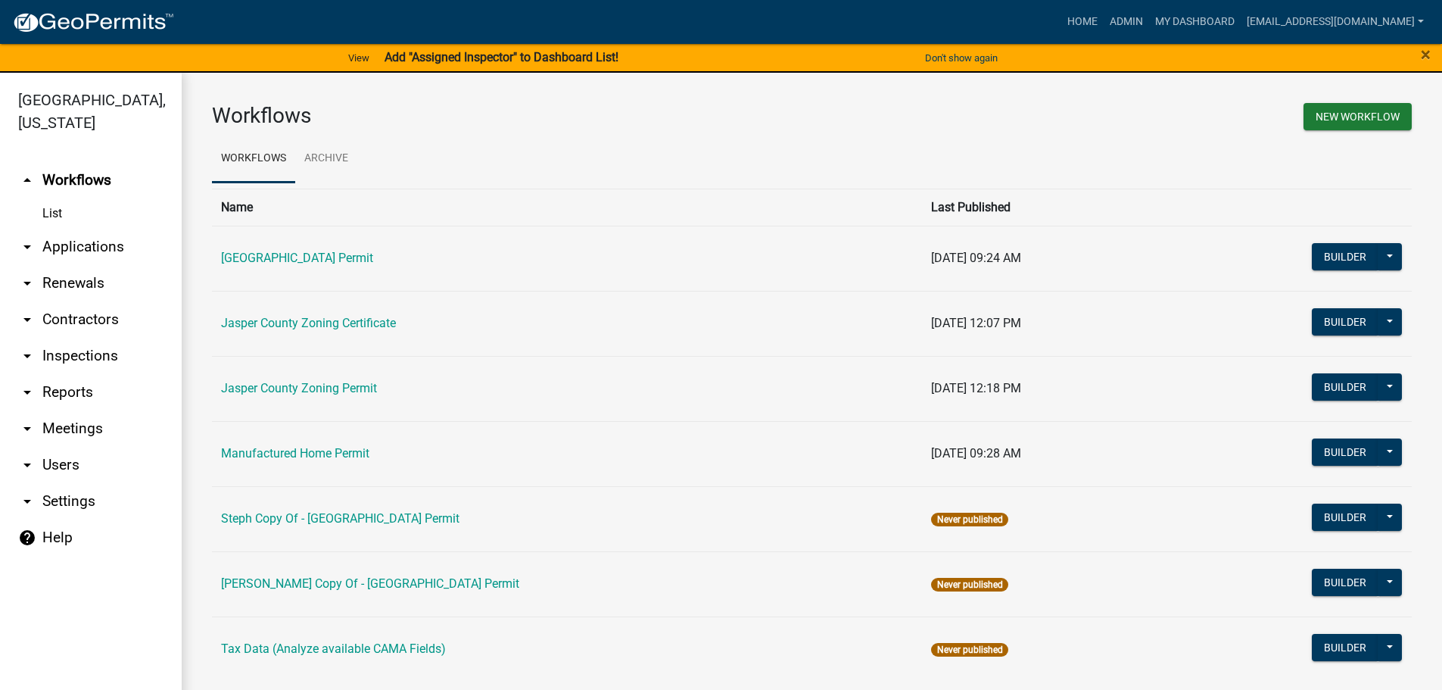
click at [87, 251] on link "arrow_drop_down Applications" at bounding box center [91, 247] width 182 height 36
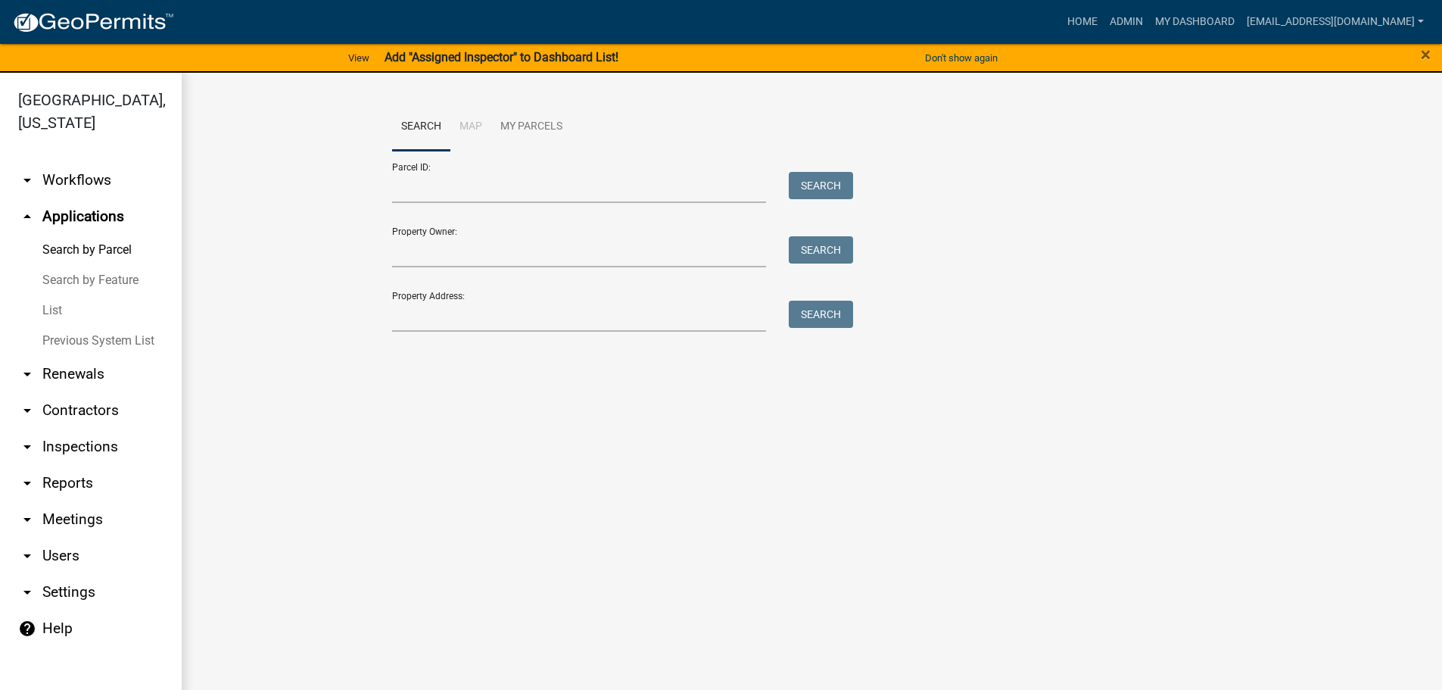
click at [48, 310] on link "List" at bounding box center [91, 310] width 182 height 30
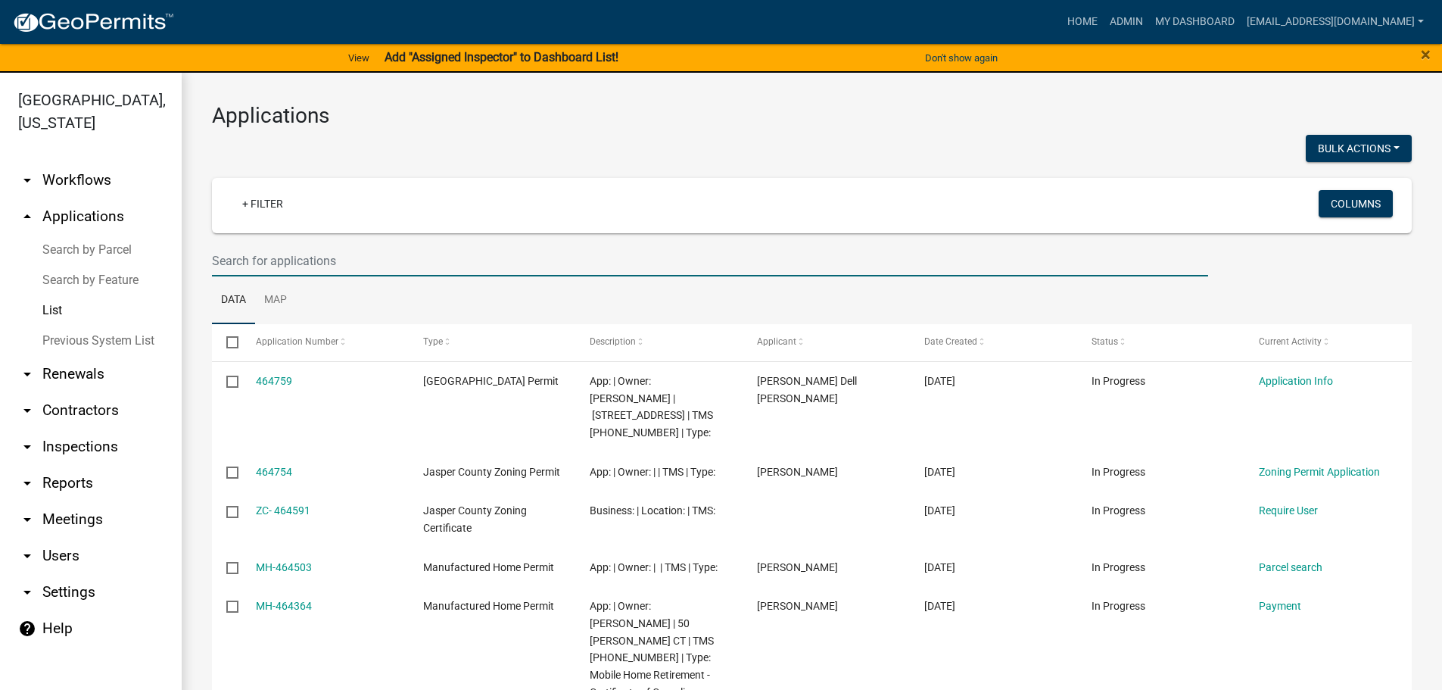
click at [507, 258] on input "text" at bounding box center [710, 260] width 996 height 31
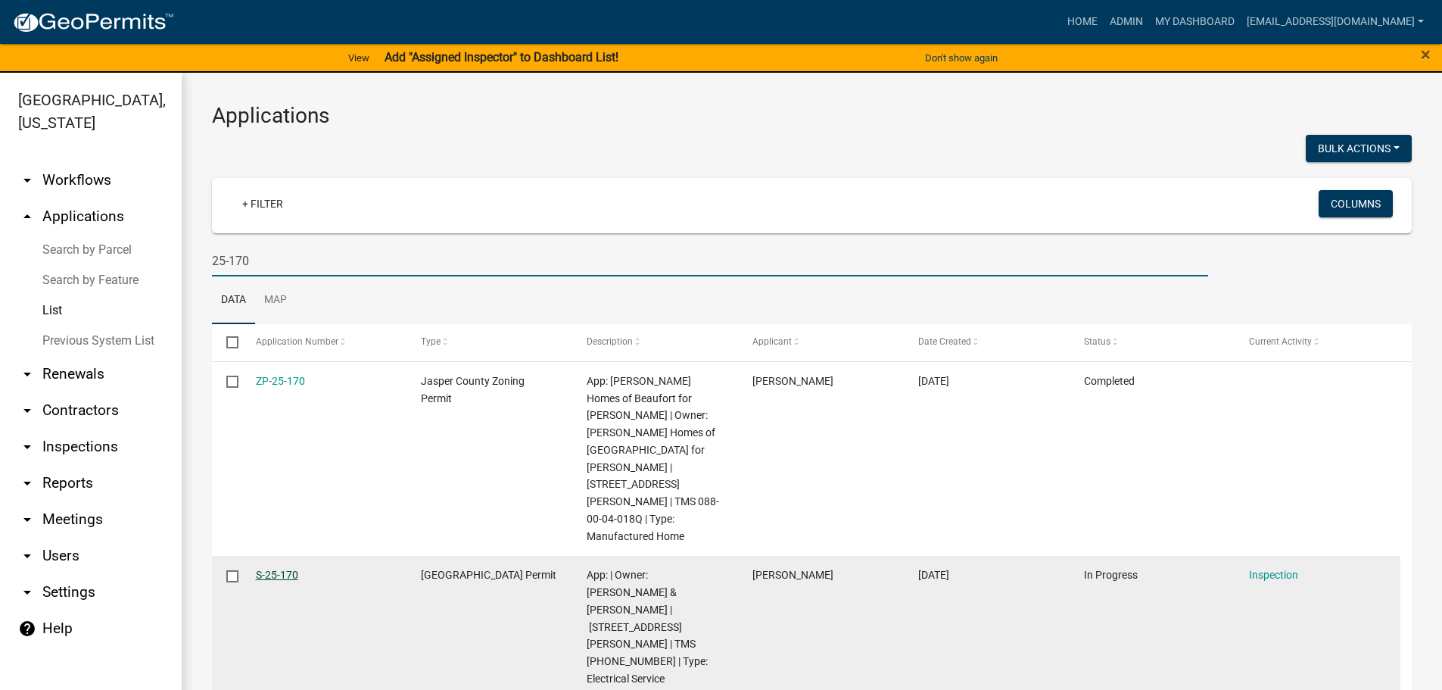
type input "25-170"
click at [284, 569] on link "S-25-170" at bounding box center [277, 575] width 42 height 12
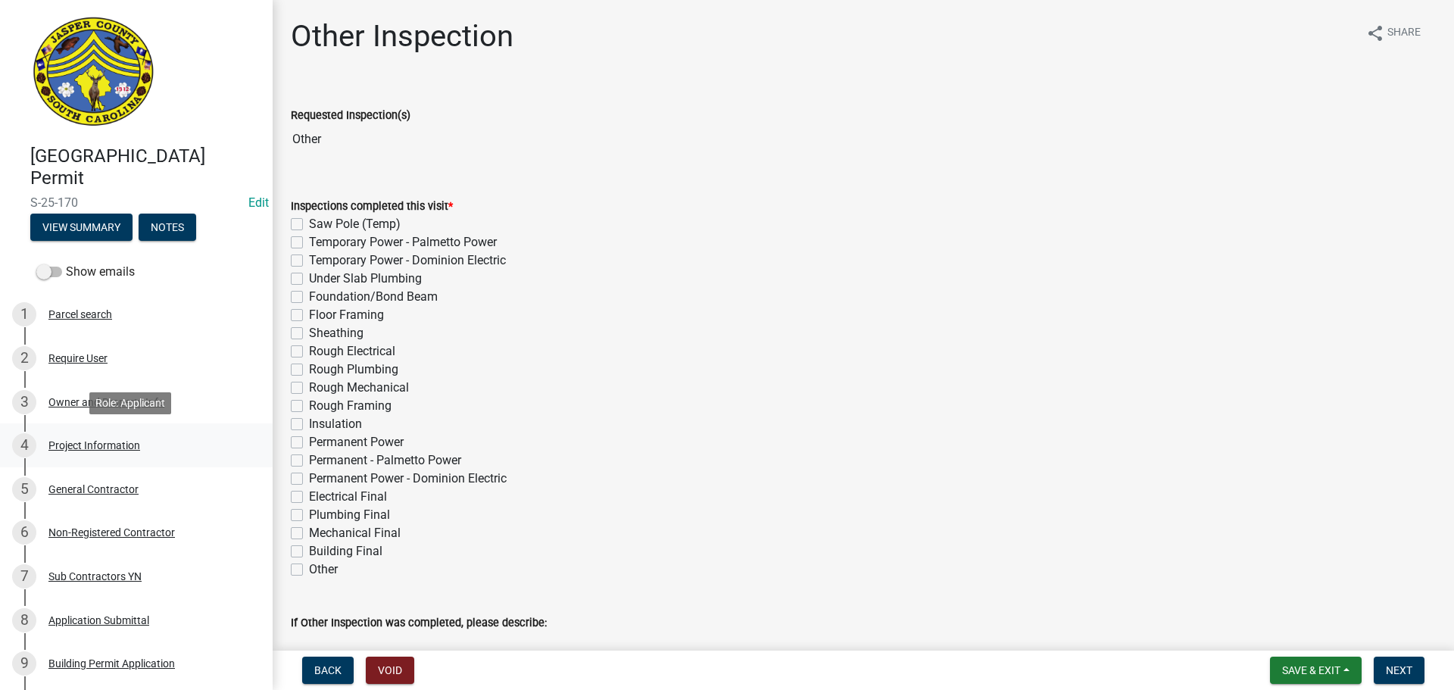
click at [127, 441] on div "Project Information" at bounding box center [94, 445] width 92 height 11
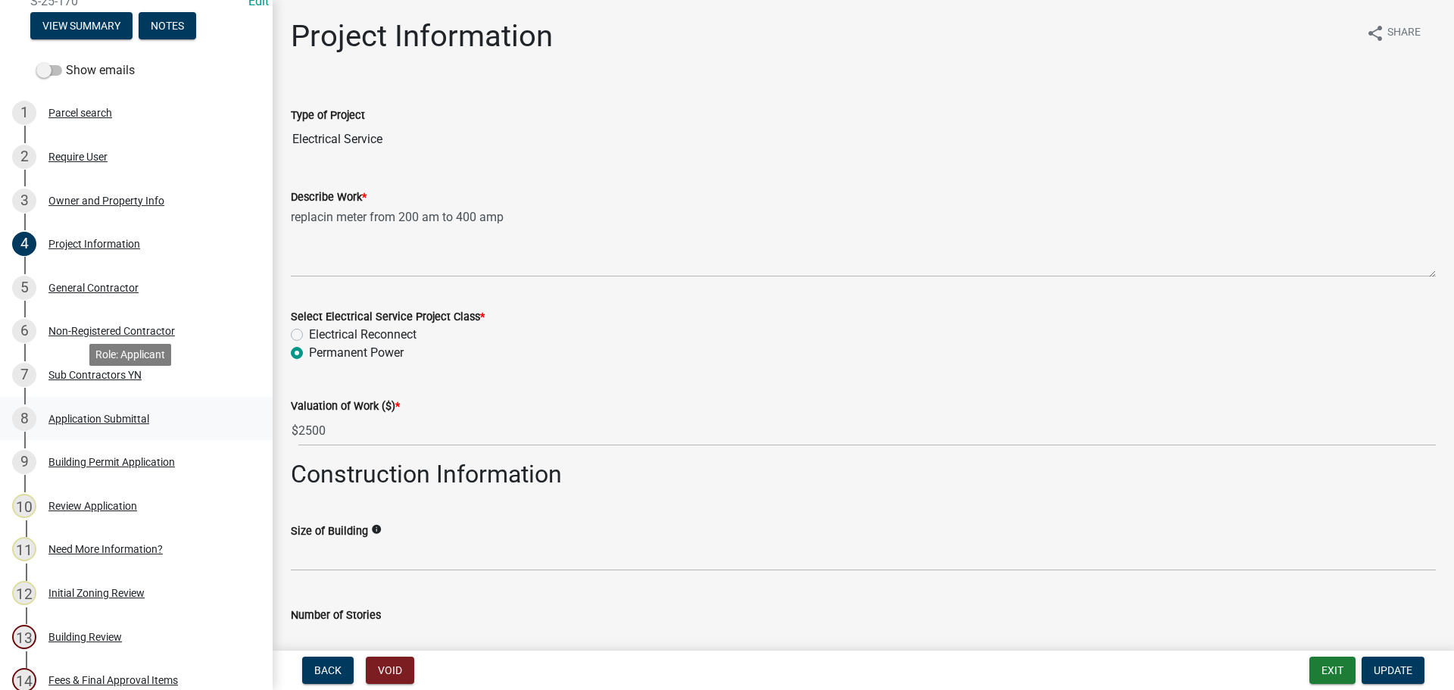
scroll to position [227, 0]
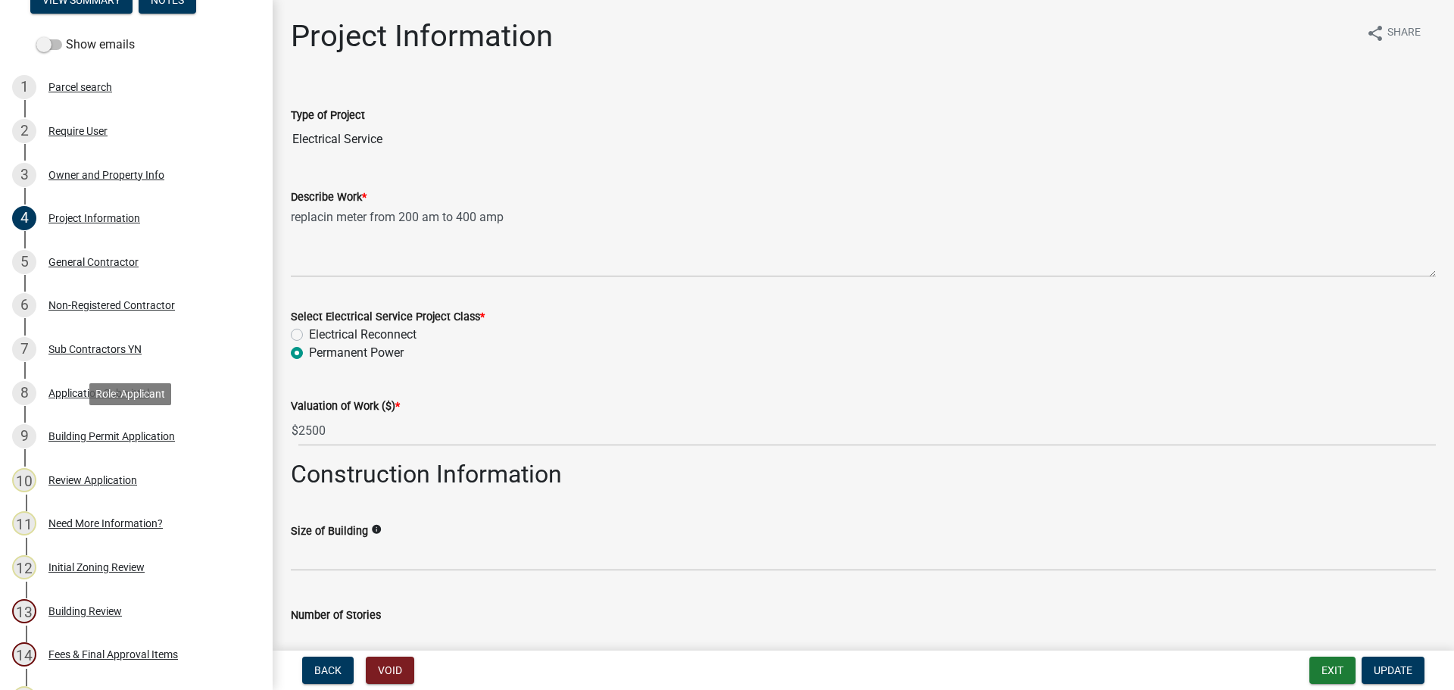
click at [118, 438] on div "Building Permit Application" at bounding box center [111, 436] width 126 height 11
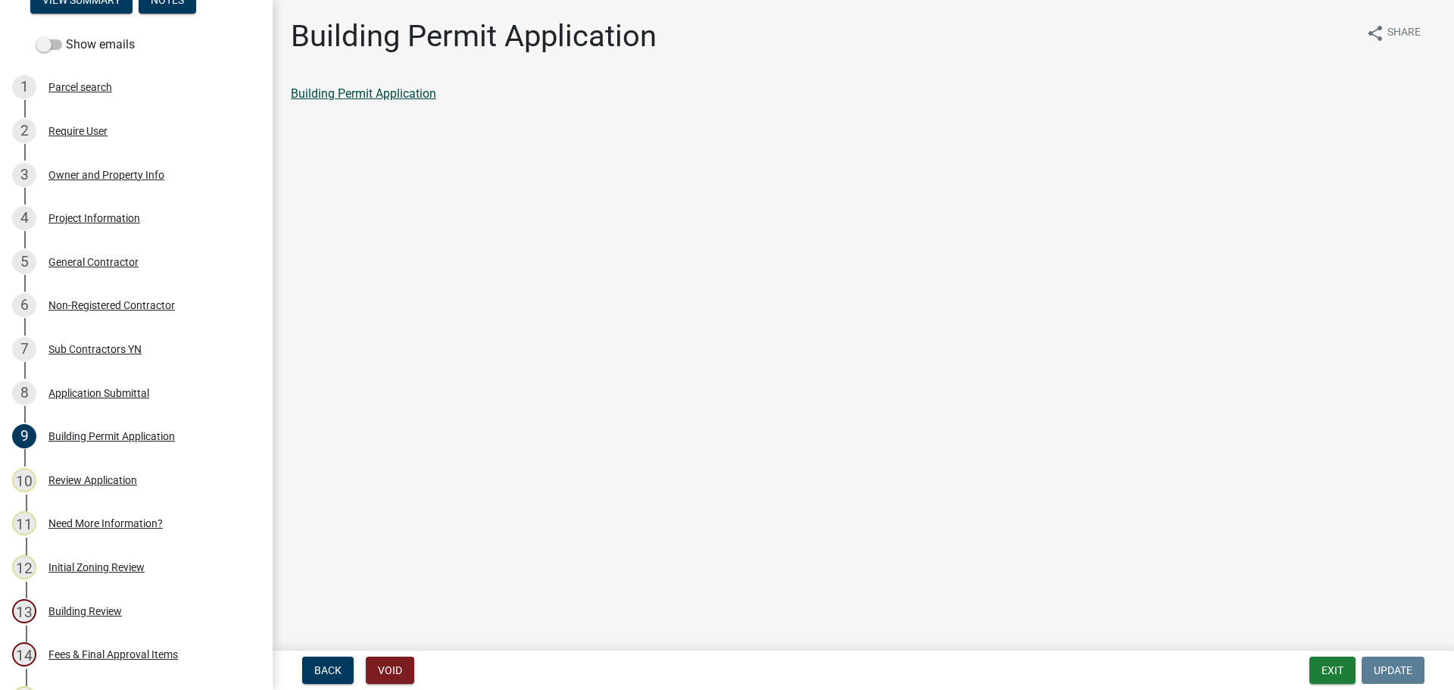
click at [391, 98] on link "Building Permit Application" at bounding box center [363, 93] width 145 height 14
click at [81, 126] on div "Require User" at bounding box center [77, 131] width 59 height 11
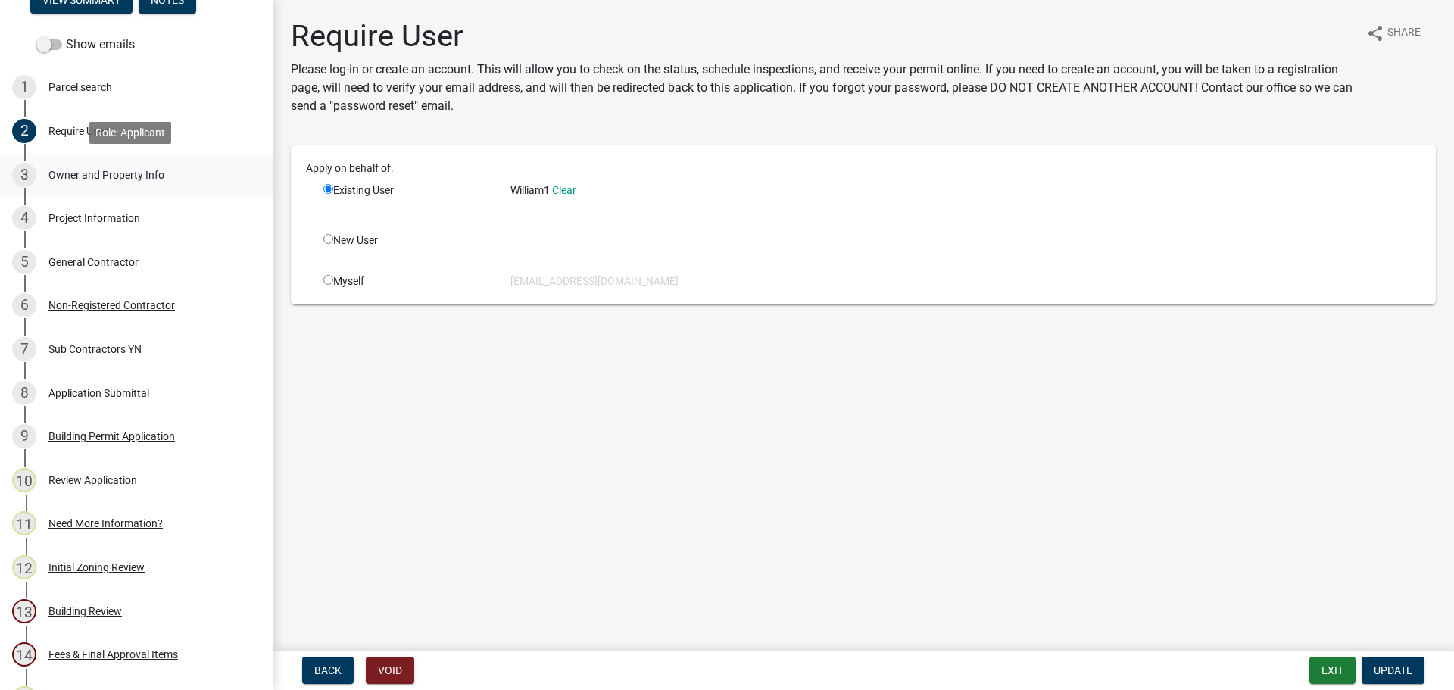
click at [84, 172] on div "Owner and Property Info" at bounding box center [106, 175] width 116 height 11
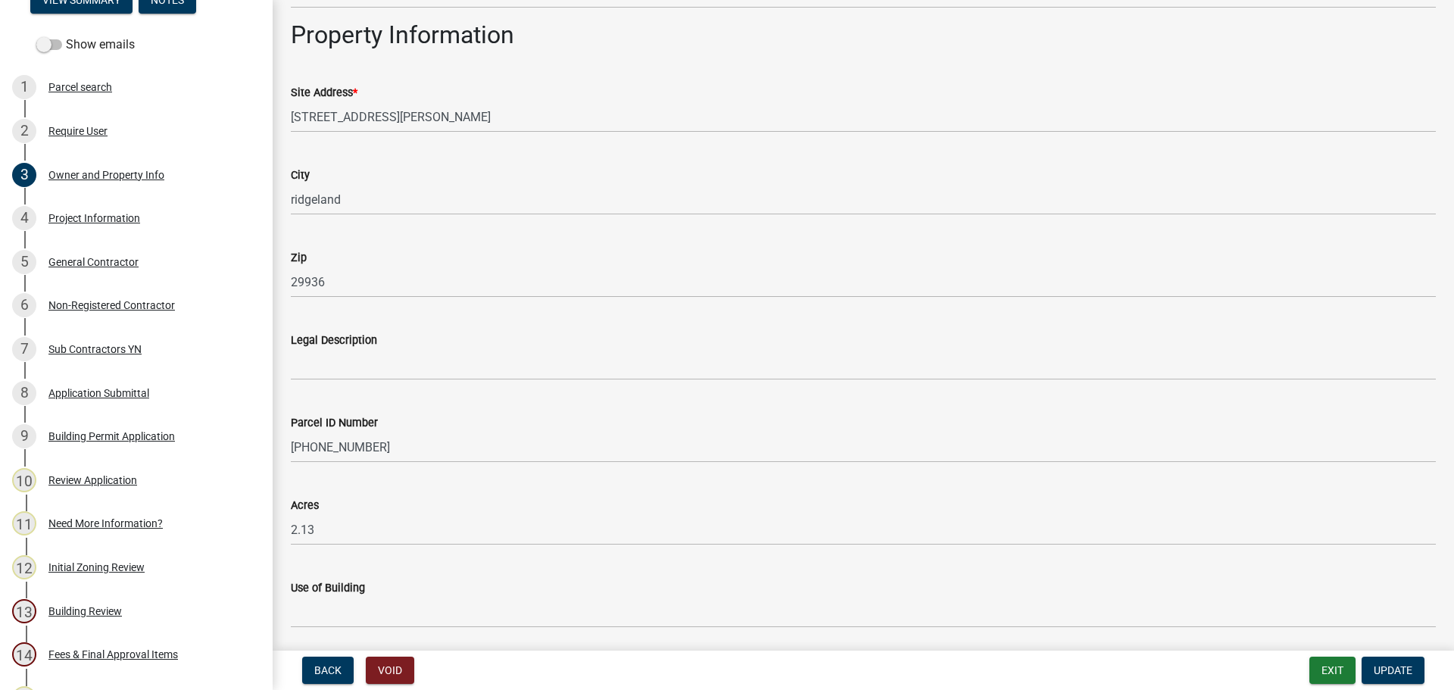
scroll to position [984, 0]
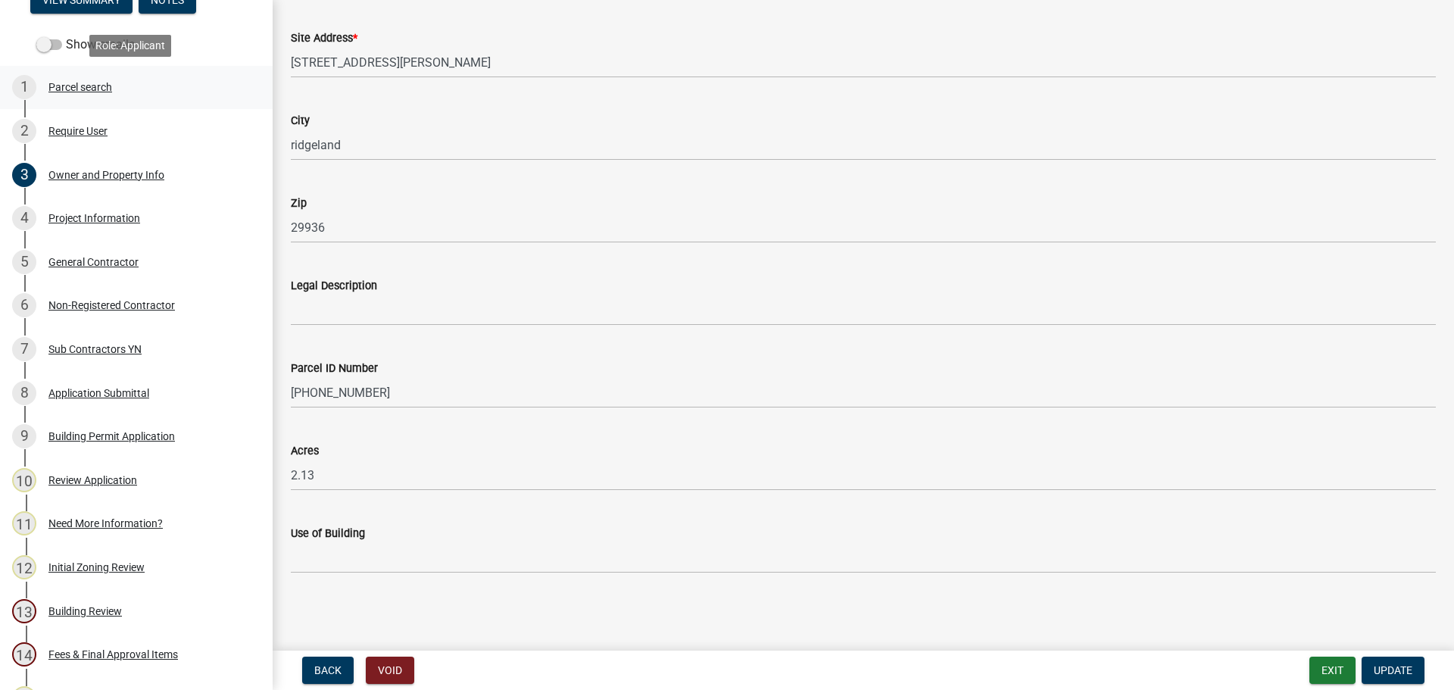
click at [84, 88] on div "Parcel search" at bounding box center [80, 87] width 64 height 11
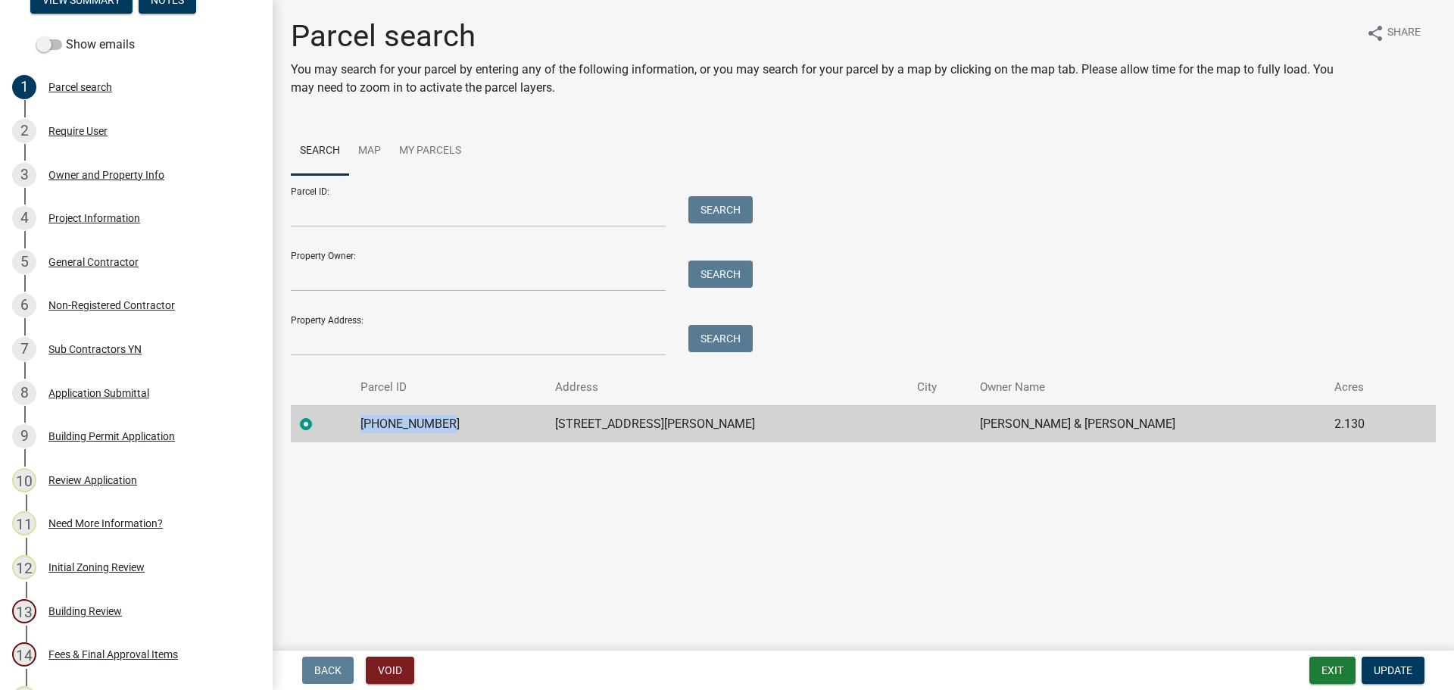
drag, startPoint x: 453, startPoint y: 422, endPoint x: 385, endPoint y: 424, distance: 68.2
click at [380, 424] on td "062-02-00-009" at bounding box center [448, 423] width 195 height 37
copy td "062-02-00-009"
